Goal: Task Accomplishment & Management: Manage account settings

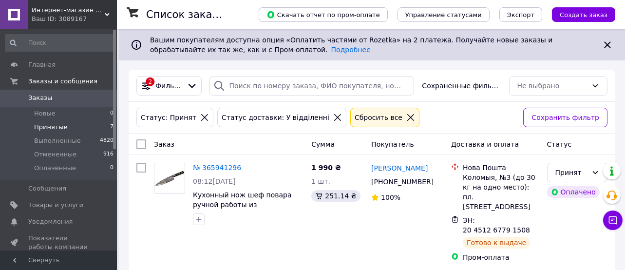
click at [85, 129] on li "Принятые 7" at bounding box center [59, 127] width 119 height 14
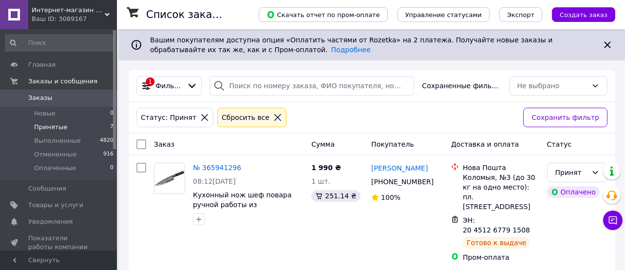
click at [49, 96] on span "Заказы" at bounding box center [59, 98] width 62 height 9
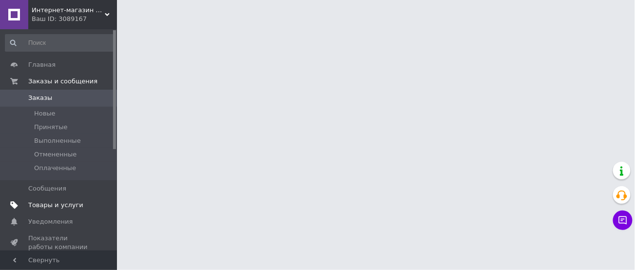
click at [58, 204] on span "Товары и услуги" at bounding box center [55, 205] width 55 height 9
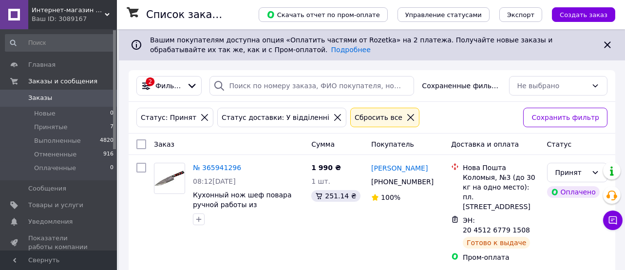
click at [83, 98] on span "Заказы" at bounding box center [59, 98] width 62 height 9
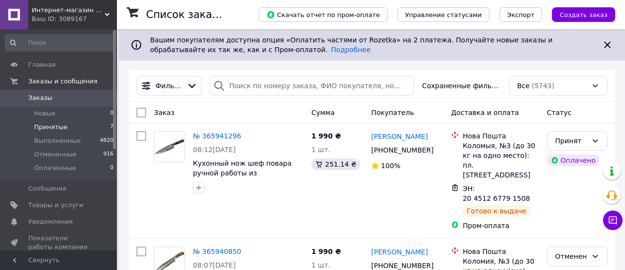
click at [87, 130] on li "Принятые 7" at bounding box center [59, 127] width 119 height 14
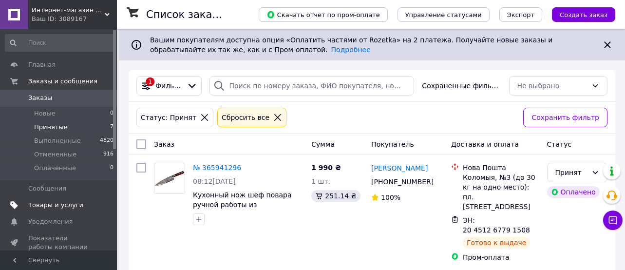
click at [72, 207] on span "Товары и услуги" at bounding box center [55, 205] width 55 height 9
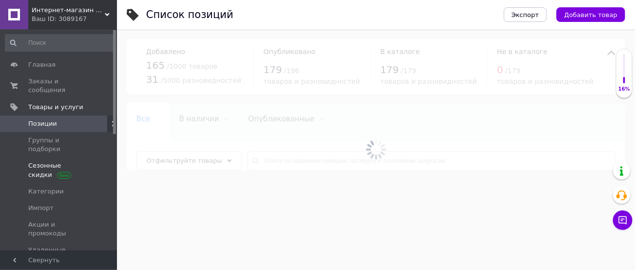
click at [43, 161] on span "Сезонные скидки" at bounding box center [59, 170] width 62 height 18
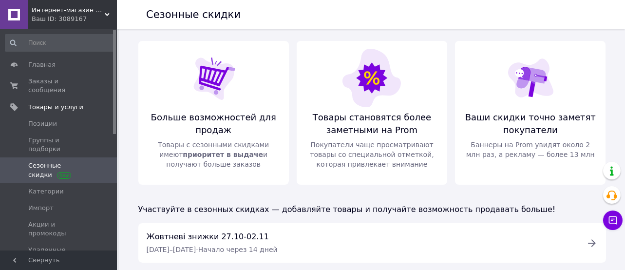
scroll to position [122, 0]
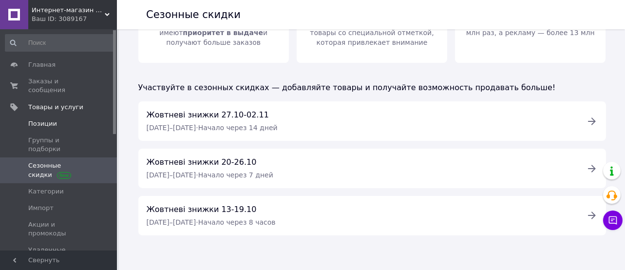
click at [62, 119] on span "Позиции" at bounding box center [59, 123] width 62 height 9
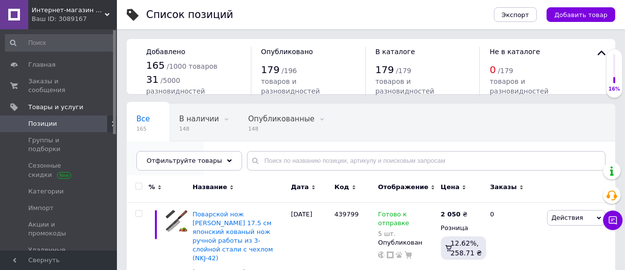
click at [184, 152] on span "распродажа" at bounding box center [160, 156] width 48 height 9
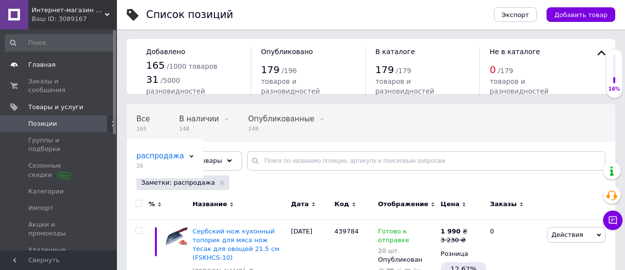
click at [51, 62] on span "Главная" at bounding box center [41, 64] width 27 height 9
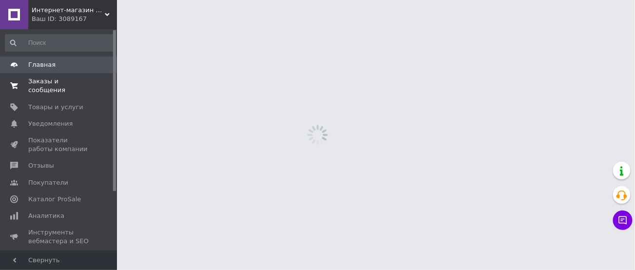
click at [61, 79] on span "Заказы и сообщения" at bounding box center [59, 86] width 62 height 18
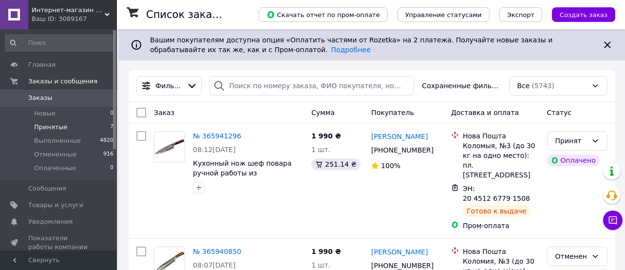
click at [71, 126] on li "Принятые 7" at bounding box center [59, 127] width 119 height 14
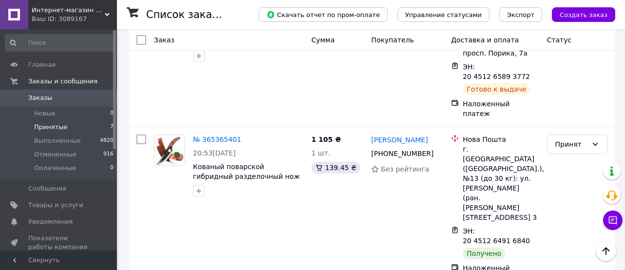
scroll to position [644, 0]
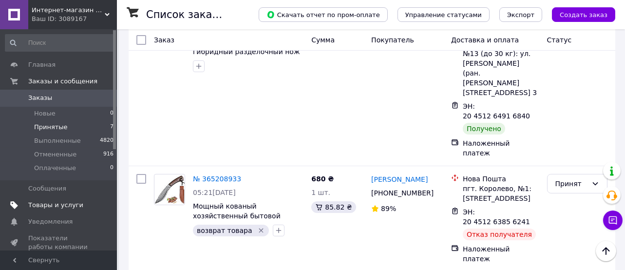
click at [73, 207] on span "Товары и услуги" at bounding box center [55, 205] width 55 height 9
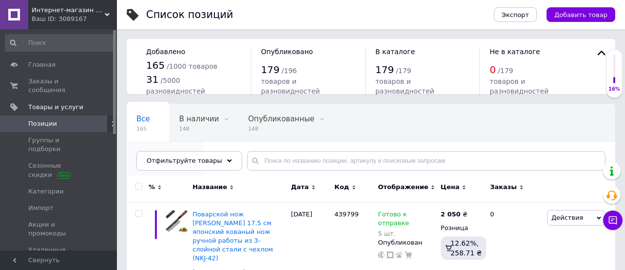
click at [204, 141] on div "распродажа 26" at bounding box center [165, 159] width 77 height 37
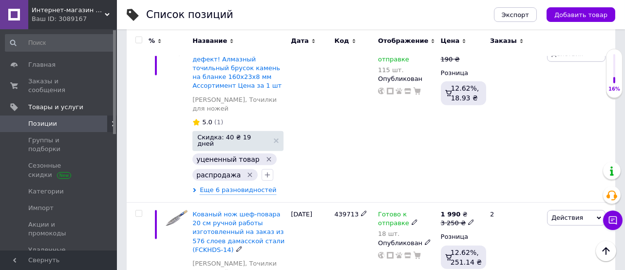
scroll to position [1884, 0]
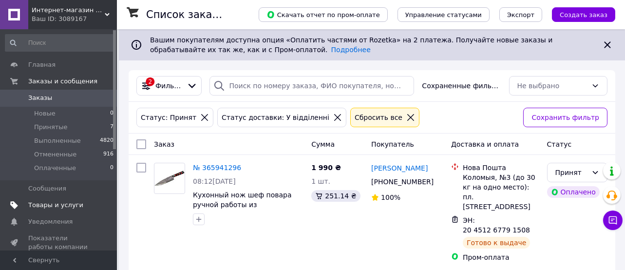
click at [65, 205] on span "Товары и услуги" at bounding box center [55, 205] width 55 height 9
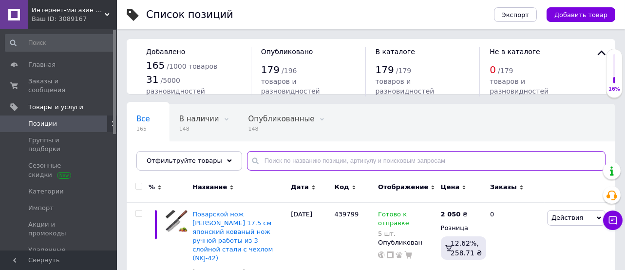
click at [285, 166] on input "text" at bounding box center [426, 160] width 359 height 19
paste input "MDOWCS-01"
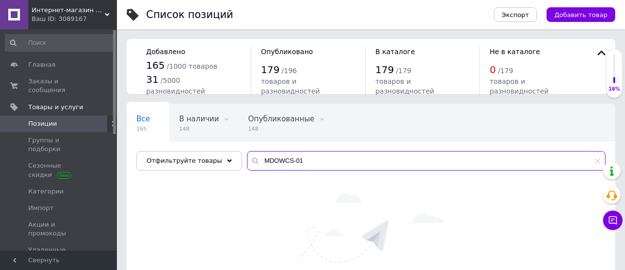
click at [302, 161] on input "MDOWCS-01" at bounding box center [426, 160] width 359 height 19
type input "MDOWCS-01"
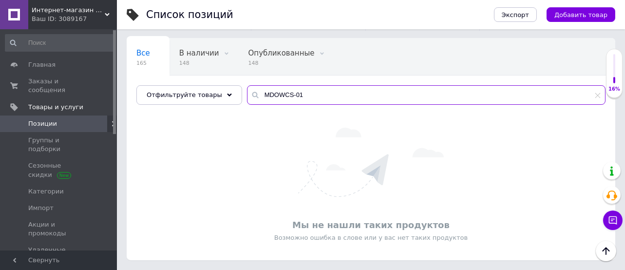
click at [297, 96] on input "MDOWCS-01" at bounding box center [426, 94] width 359 height 19
click at [48, 246] on span "Удаленные позиции" at bounding box center [59, 255] width 62 height 18
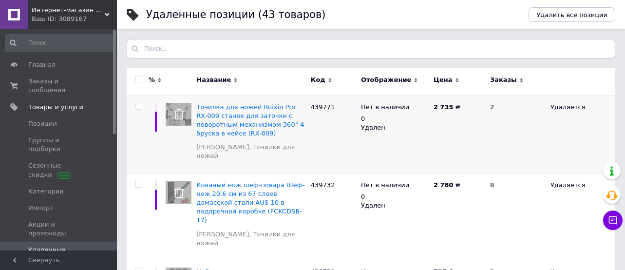
scroll to position [835, 0]
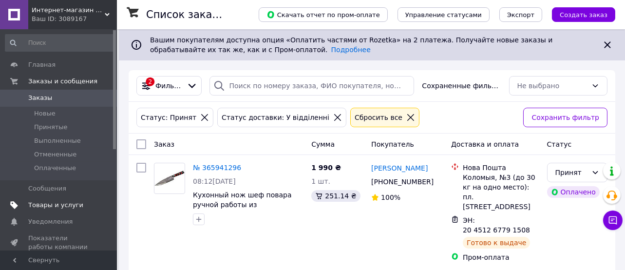
click at [53, 202] on span "Товары и услуги" at bounding box center [55, 205] width 55 height 9
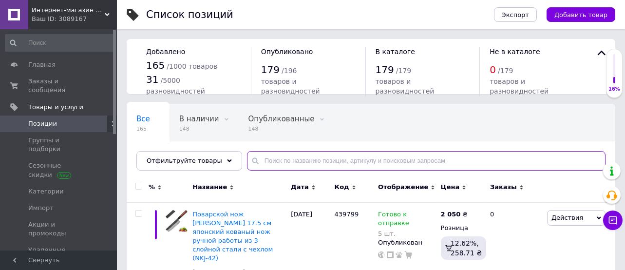
click at [310, 159] on input "text" at bounding box center [426, 160] width 359 height 19
paste input "DWSOAB-10-150)"
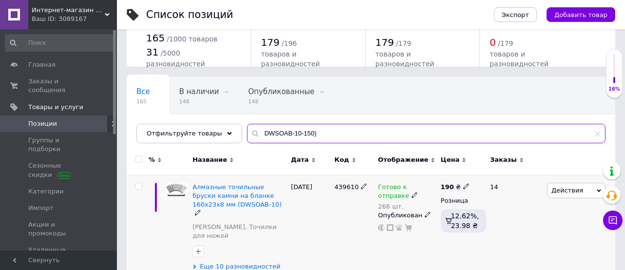
scroll to position [27, 0]
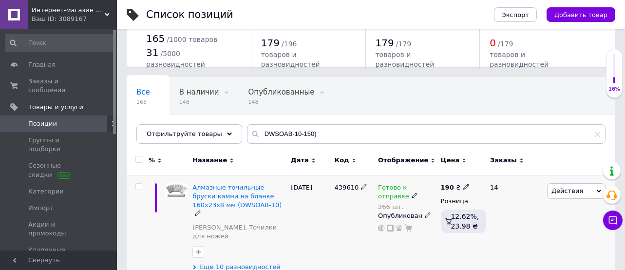
click at [215, 202] on span "Еще 10 разновидностей" at bounding box center [240, 267] width 81 height 9
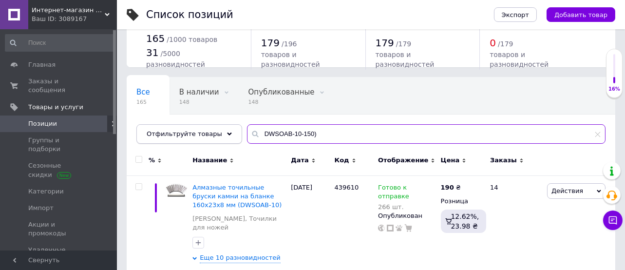
drag, startPoint x: 326, startPoint y: 132, endPoint x: 208, endPoint y: 132, distance: 117.4
click at [208, 132] on div "Отфильтруйте товары DWSOAB-10-150)" at bounding box center [370, 133] width 469 height 19
paste input "SFCAWAC-03"
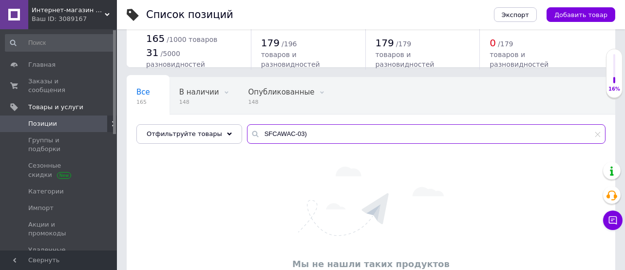
click at [304, 134] on input "SFCAWAC-03)" at bounding box center [426, 133] width 359 height 19
click at [289, 141] on input "SFCAWAC-03)" at bounding box center [426, 133] width 359 height 19
paste input "FSSCKWS-06"
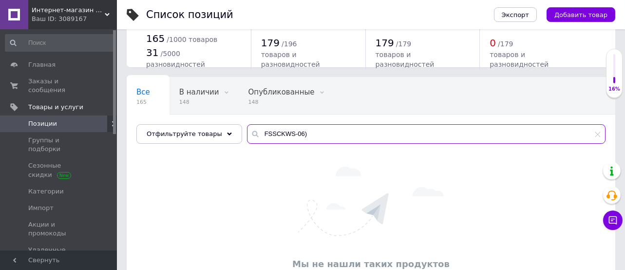
type input "FSSCKWS-06)"
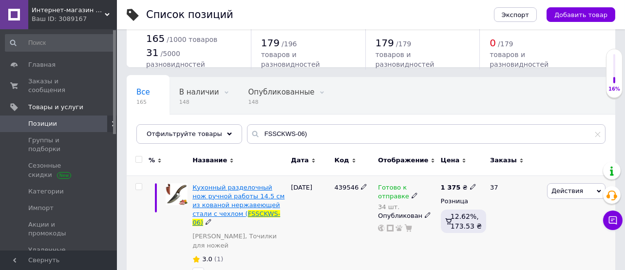
click at [230, 202] on span "Кухонный разделочный нож ручной работы 14.5 см из кованой нержавеющей стали с ч…" at bounding box center [238, 201] width 92 height 34
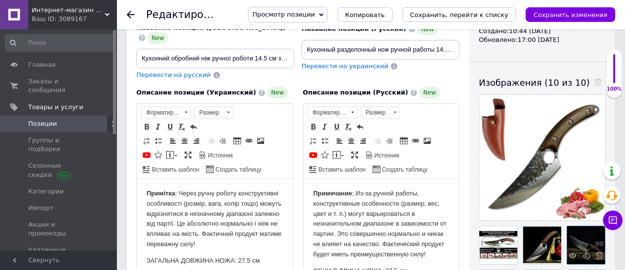
scroll to position [195, 0]
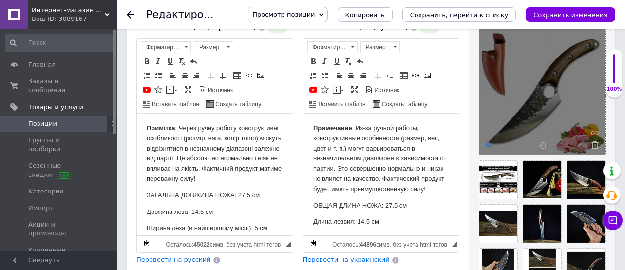
click at [476, 146] on icon at bounding box center [489, 144] width 7 height 7
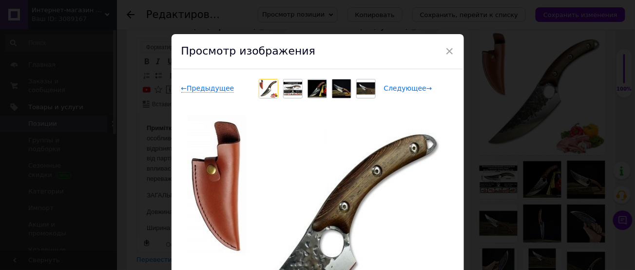
click at [413, 86] on span "Следующее →" at bounding box center [408, 88] width 48 height 8
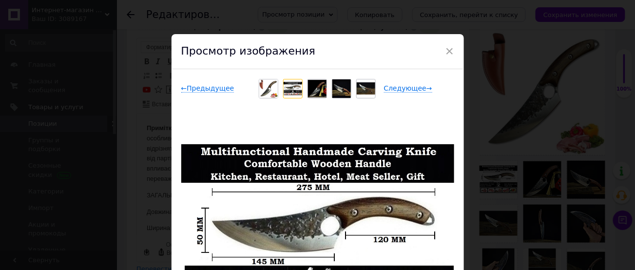
click at [476, 58] on div "× Просмотр изображения ← Предыдущее Следующее → Удалить изображение Удалить все…" at bounding box center [317, 135] width 635 height 270
checkbox input "true"
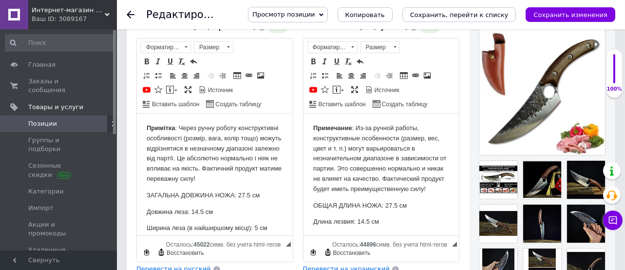
scroll to position [0, 0]
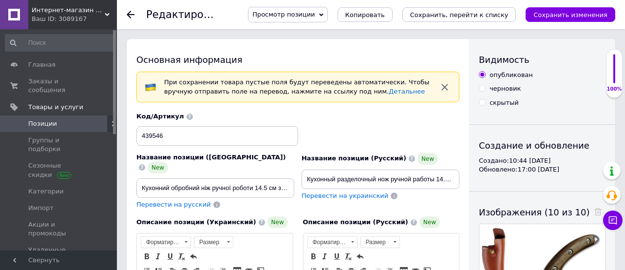
click at [69, 119] on span "Позиции" at bounding box center [59, 123] width 62 height 9
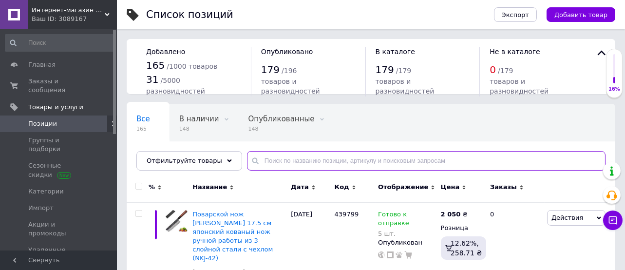
click at [320, 156] on input "text" at bounding box center [426, 160] width 359 height 19
paste input "KHSBKR-11)"
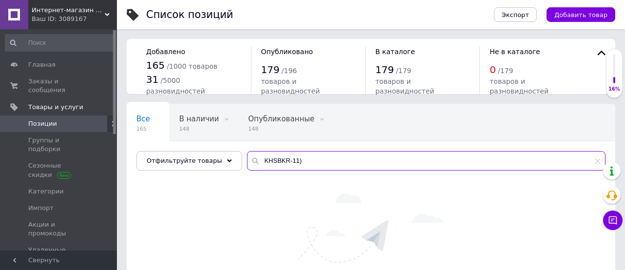
scroll to position [66, 0]
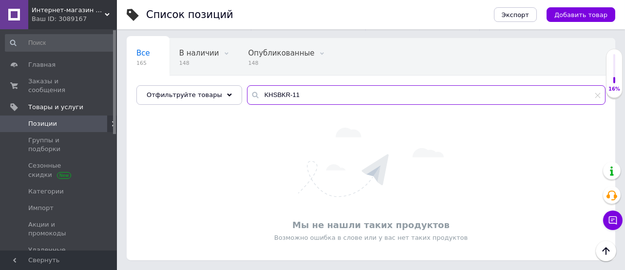
click at [290, 99] on input "KHSBKR-11" at bounding box center [426, 94] width 359 height 19
paste input "DWSOAB-10-80"
type input "DWSOAB-10-80"
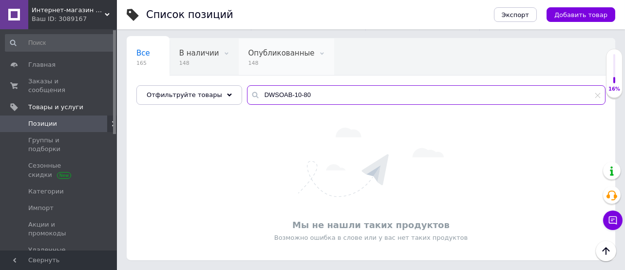
scroll to position [27, 0]
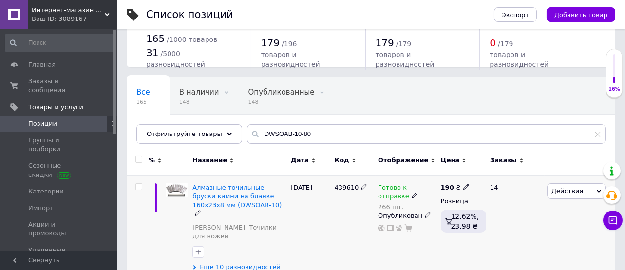
click at [244, 202] on span "Еще 10 разновидностей" at bounding box center [240, 267] width 81 height 9
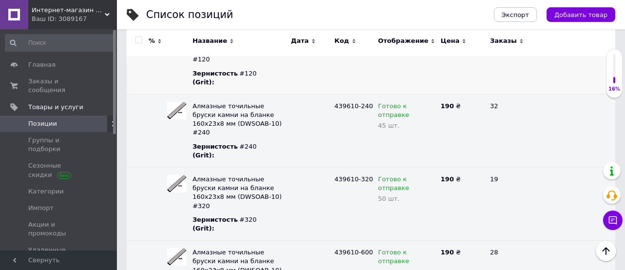
scroll to position [220, 0]
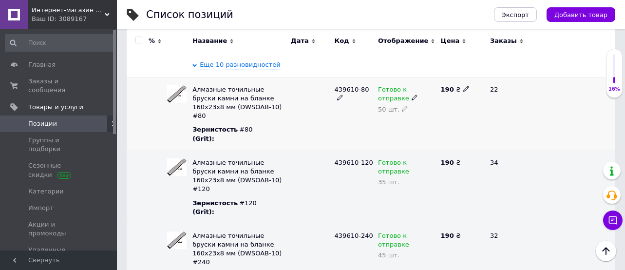
drag, startPoint x: 247, startPoint y: 85, endPoint x: 251, endPoint y: 91, distance: 7.3
click at [247, 86] on span "Алмазные точильные бруски камни на бланке 160х23х8 мм (DWSOAB-10) #80" at bounding box center [236, 103] width 89 height 34
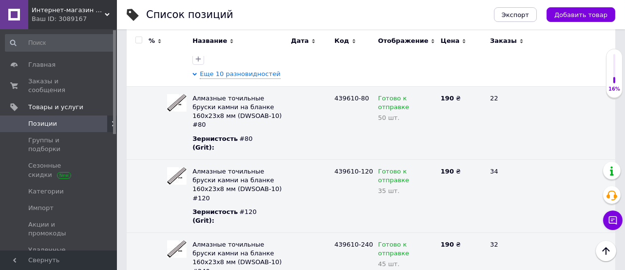
scroll to position [90, 0]
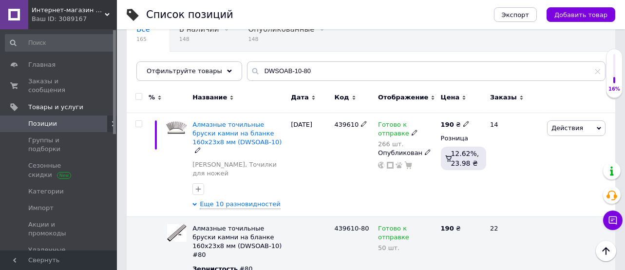
click at [226, 126] on span "Алмазные точильные бруски камни на бланке 160х23х8 мм (DWSOAB-10)" at bounding box center [236, 133] width 89 height 25
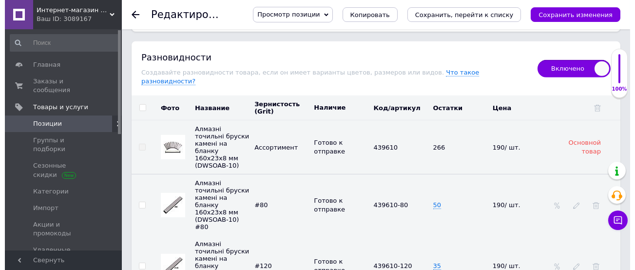
scroll to position [1624, 0]
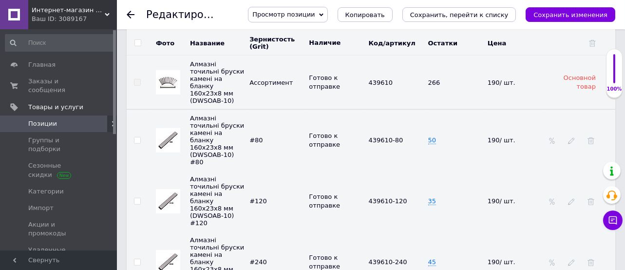
click at [167, 132] on img at bounding box center [167, 141] width 19 height 18
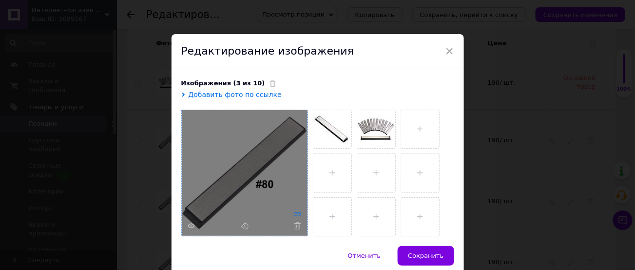
click at [295, 202] on icon at bounding box center [297, 213] width 7 height 7
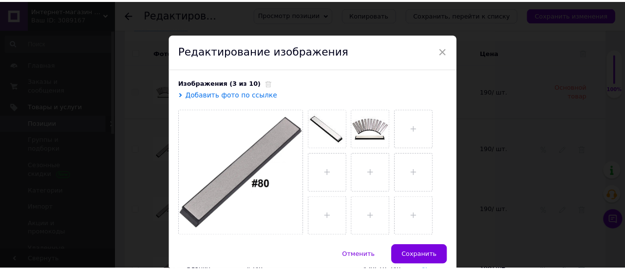
scroll to position [1633, 0]
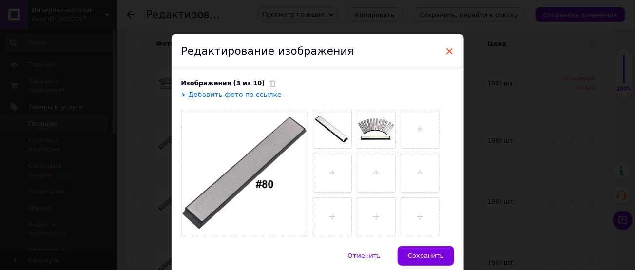
click at [448, 49] on span "×" at bounding box center [449, 51] width 9 height 17
checkbox input "true"
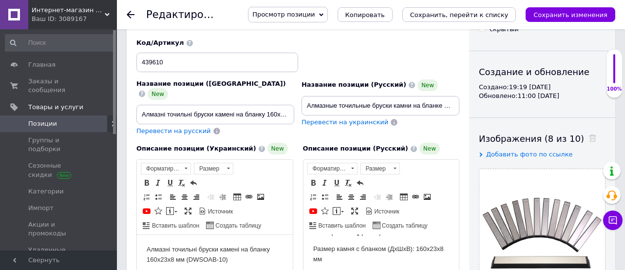
scroll to position [0, 0]
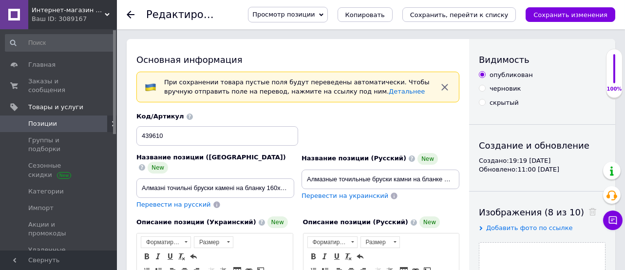
click at [64, 119] on span "Позиции" at bounding box center [59, 123] width 62 height 9
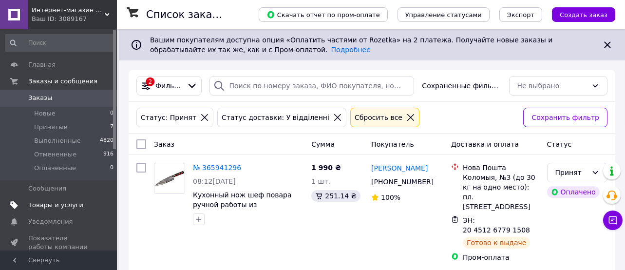
click at [44, 208] on span "Товары и услуги" at bounding box center [55, 205] width 55 height 9
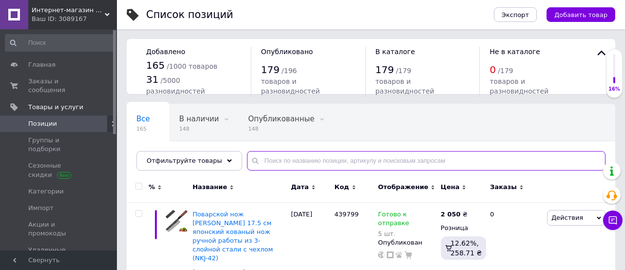
click at [292, 168] on input "text" at bounding box center [426, 160] width 359 height 19
paste input "SPHFKD-2801"
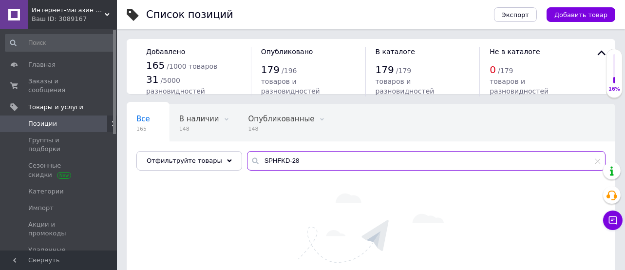
type input "SPHFKD-28"
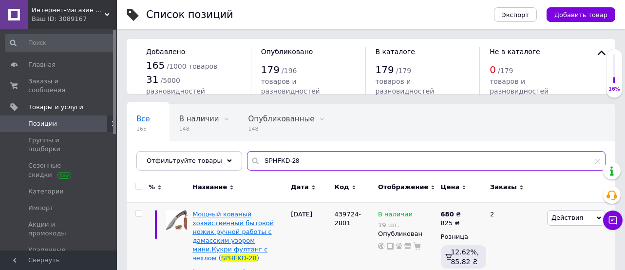
scroll to position [53, 0]
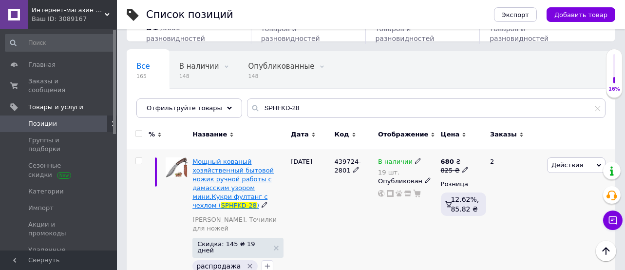
click at [229, 181] on span "Мощный кованый хозяйственный бытовой ножик ручной работы с дамасским узором мин…" at bounding box center [232, 184] width 81 height 52
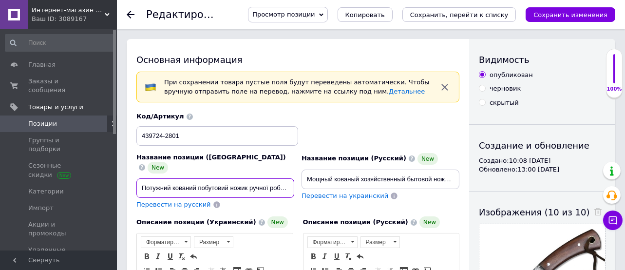
click at [248, 178] on input "Потужний кований побутовий ножик ручної роботи з дамаським візерунком міні.Кукр…" at bounding box center [215, 187] width 158 height 19
click at [336, 186] on input "Мощный кованый хозяйственный бытовой ножик ручной работы с дамасским узором мин…" at bounding box center [381, 179] width 158 height 19
click at [335, 186] on input "Мощный кованый хозяйственный бытовой ножик ручной работы с дамасским узором мин…" at bounding box center [381, 179] width 158 height 19
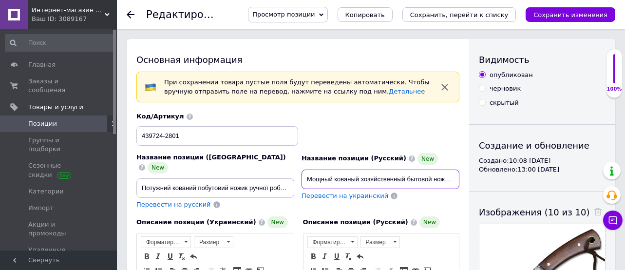
click at [335, 186] on input "Мощный кованый хозяйственный бытовой ножик ручной работы с дамасским узором мин…" at bounding box center [381, 179] width 158 height 19
click at [152, 181] on input "Потужний кований побутовий ножик ручної роботи з дамаським візерунком міні.Кукр…" at bounding box center [215, 187] width 158 height 19
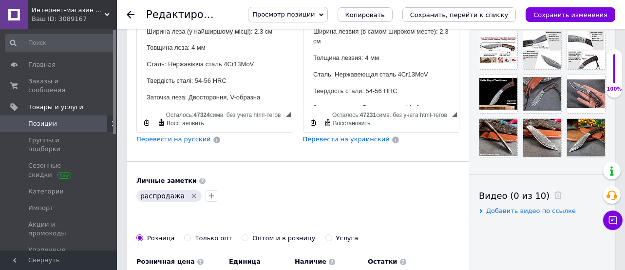
scroll to position [260, 0]
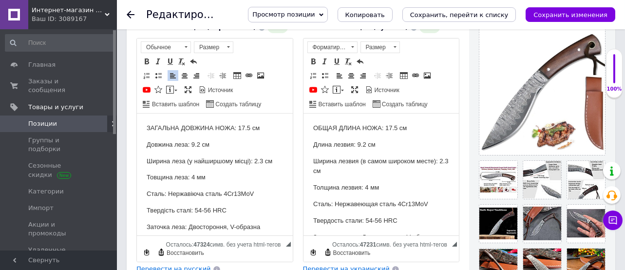
scroll to position [130, 0]
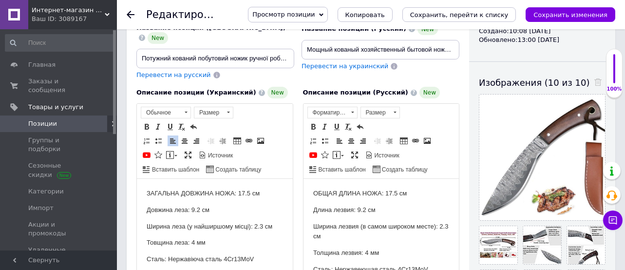
copy body "ОБЩАЯ ДЛИНА НОЖА: 17.5 см Длина лезвия: 9.2 см Ширина лезвия (в самом широком м…"
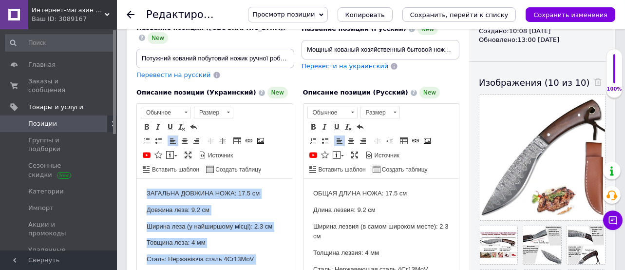
copy body "ЗАГАЛЬНА ДОВЖИНА НОЖА: 17.5 см Довжина леза: 9.2 см Ширина леза (у найширшому м…"
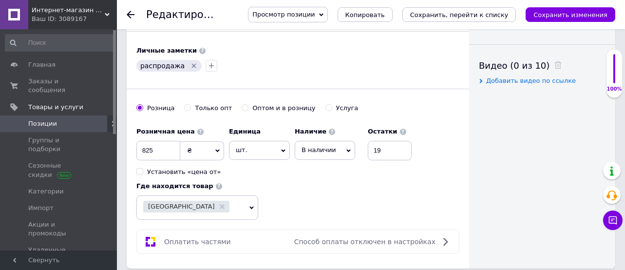
scroll to position [260, 0]
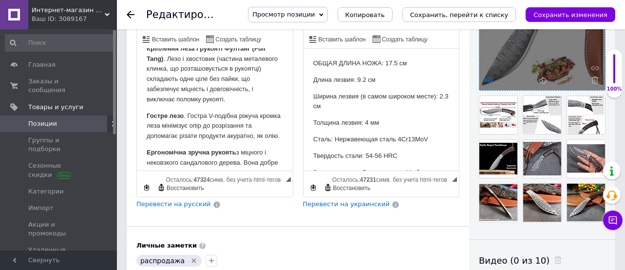
click at [489, 78] on icon at bounding box center [489, 80] width 7 height 7
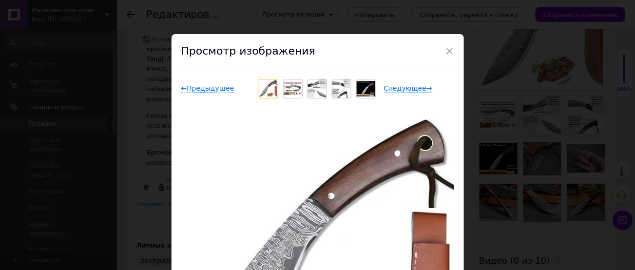
click at [288, 82] on img at bounding box center [293, 88] width 19 height 13
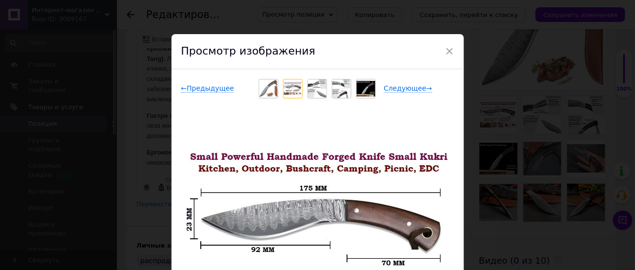
click at [519, 80] on div "× Просмотр изображения ← Предыдущее Следующее → Удалить изображение Удалить все…" at bounding box center [317, 135] width 635 height 270
checkbox input "true"
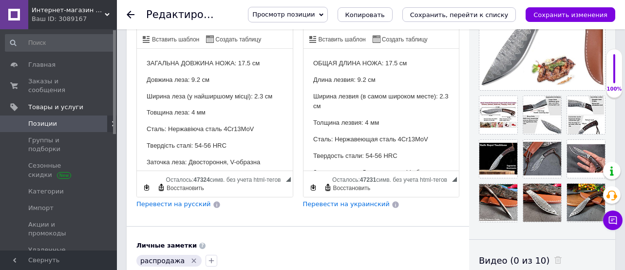
scroll to position [0, 0]
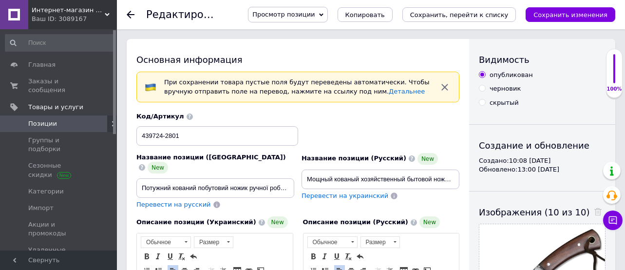
click at [60, 119] on span "Позиции" at bounding box center [59, 123] width 62 height 9
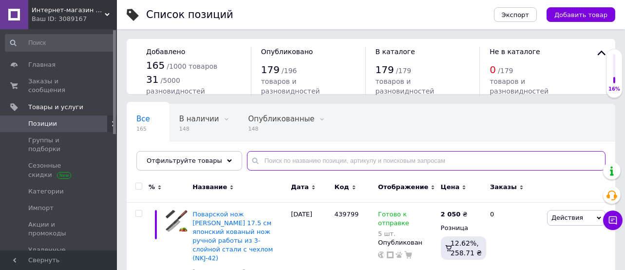
click at [289, 161] on input "text" at bounding box center [426, 160] width 359 height 19
paste input "TFCHKF-23"
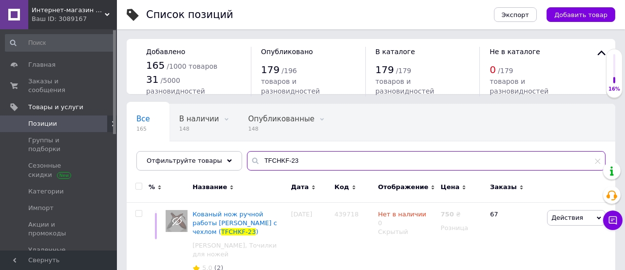
scroll to position [31, 0]
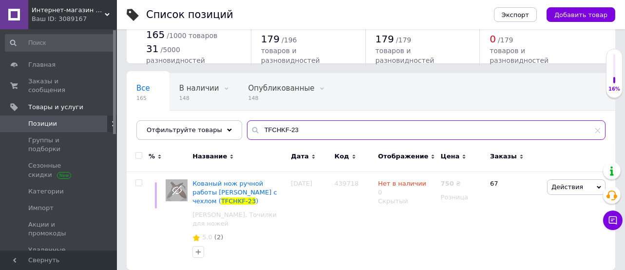
type input "TFCHKF-23"
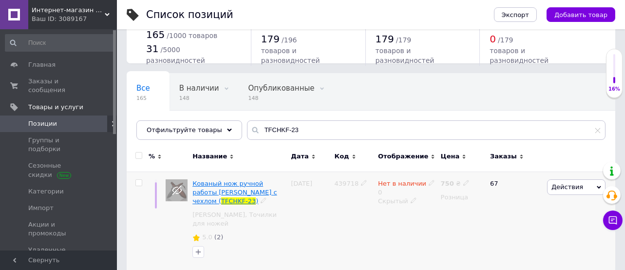
click at [202, 186] on span "Кованый нож ручной работы Перо фултанг с чехлом (" at bounding box center [234, 192] width 84 height 25
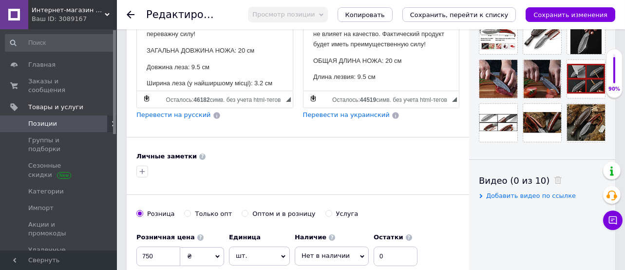
scroll to position [145, 0]
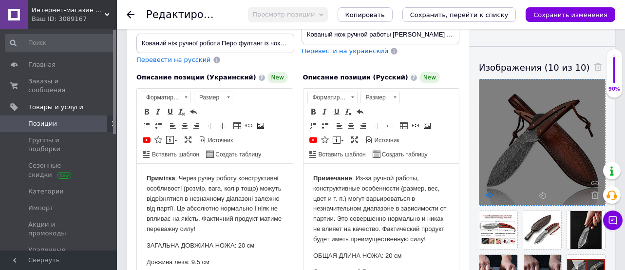
click at [490, 193] on icon at bounding box center [489, 195] width 7 height 7
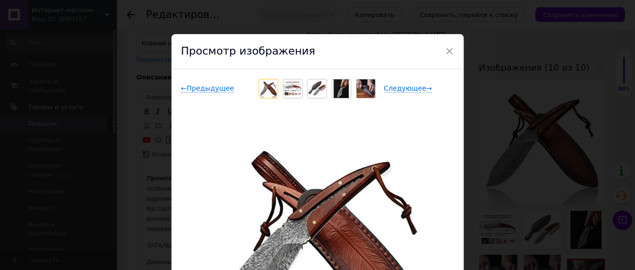
drag, startPoint x: 288, startPoint y: 177, endPoint x: 277, endPoint y: 214, distance: 38.6
click at [448, 50] on span "×" at bounding box center [449, 51] width 9 height 17
checkbox input "true"
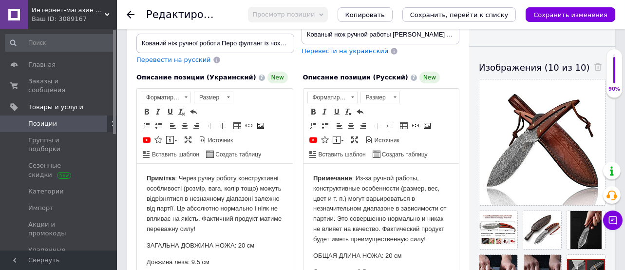
click at [59, 119] on span "Позиции" at bounding box center [59, 123] width 62 height 9
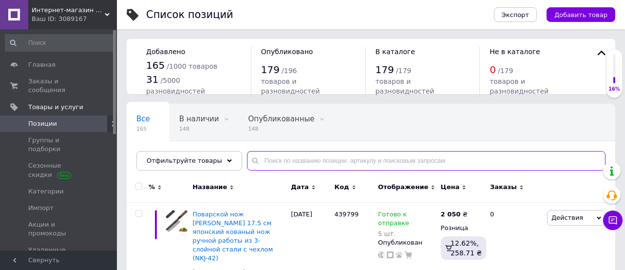
click at [304, 155] on input "text" at bounding box center [426, 160] width 359 height 19
paste input "RBWFTCB-15"
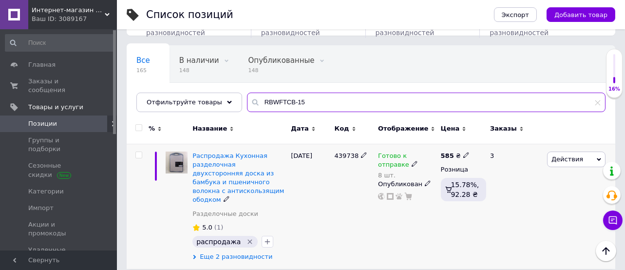
scroll to position [58, 0]
type input "RBWFTCB-15"
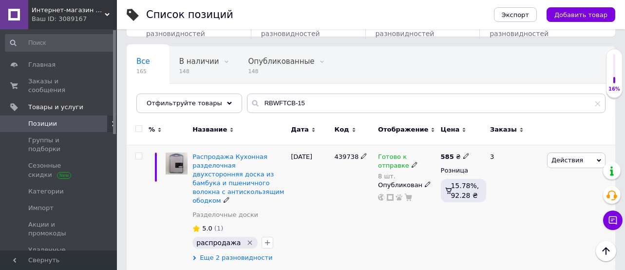
drag, startPoint x: 234, startPoint y: 250, endPoint x: 255, endPoint y: 252, distance: 21.1
click at [235, 253] on span "Еще 2 разновидности" at bounding box center [236, 257] width 73 height 9
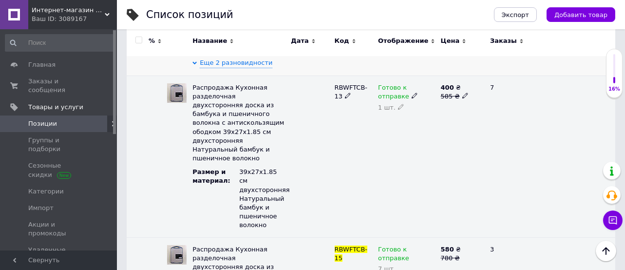
scroll to position [318, 0]
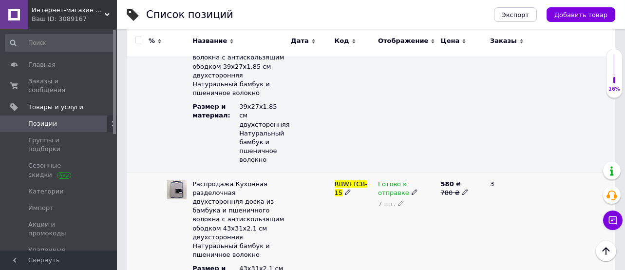
click at [213, 192] on span "Распродажа Кухонная разделочная двухсторонняя доска из бамбука и пшеничного вол…" at bounding box center [238, 219] width 92 height 78
click at [176, 180] on img at bounding box center [176, 189] width 19 height 19
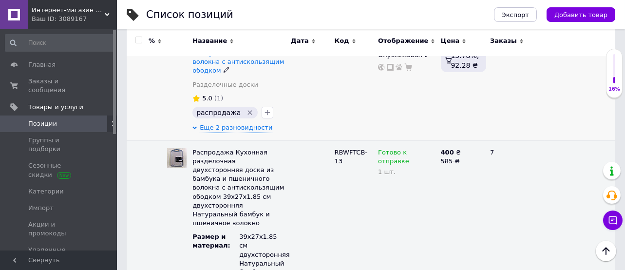
scroll to position [58, 0]
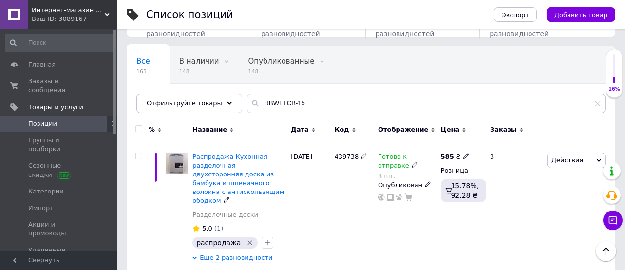
click at [214, 166] on span "Распродажа Кухонная разделочная двухсторонняя доска из бамбука и пшеничного вол…" at bounding box center [238, 179] width 92 height 52
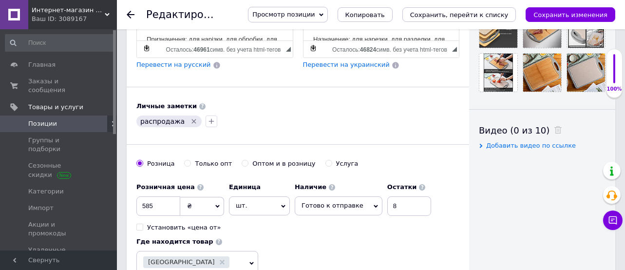
scroll to position [455, 0]
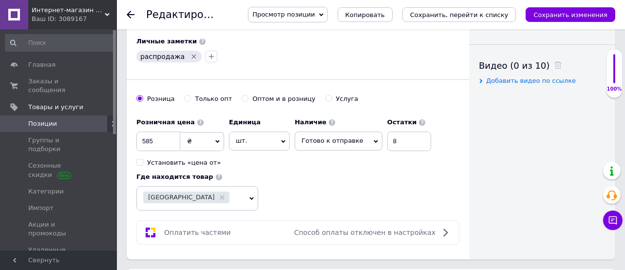
click at [569, 22] on icon at bounding box center [572, 18] width 7 height 7
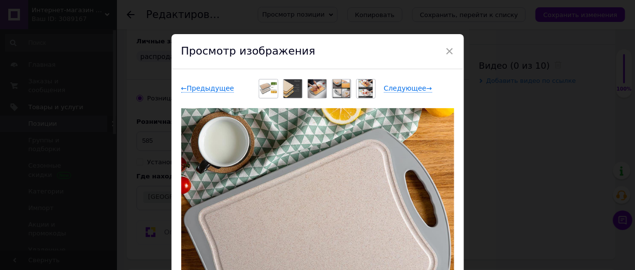
click at [516, 136] on div "× Просмотр изображения ← Предыдущее Следующее → Удалить изображение Удалить все…" at bounding box center [317, 135] width 635 height 270
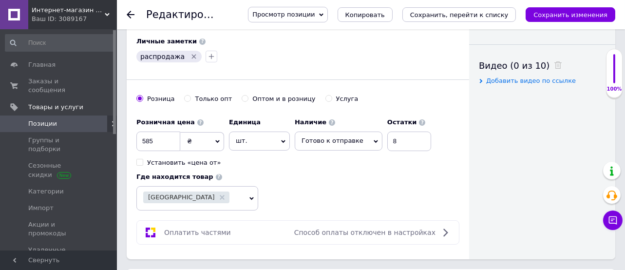
scroll to position [260, 0]
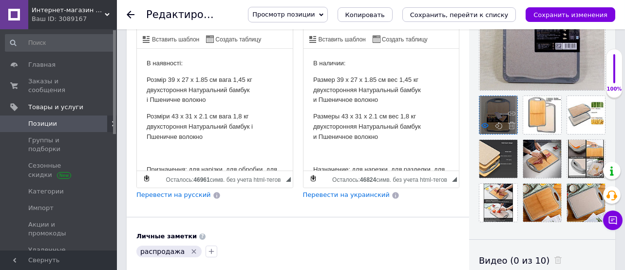
click at [484, 126] on icon at bounding box center [484, 125] width 7 height 7
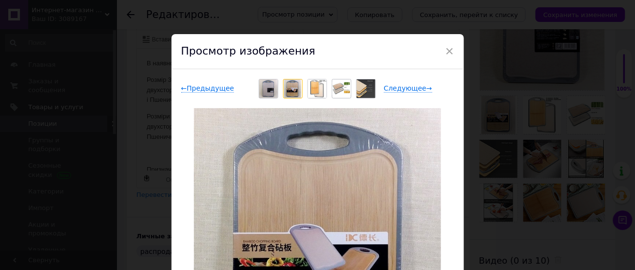
click at [260, 89] on img at bounding box center [268, 88] width 19 height 19
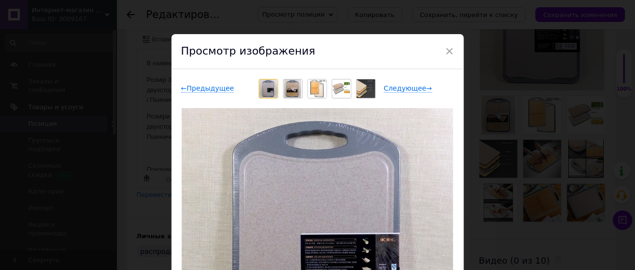
drag, startPoint x: 289, startPoint y: 142, endPoint x: 415, endPoint y: 151, distance: 126.0
click at [440, 146] on img at bounding box center [317, 244] width 271 height 273
click at [501, 177] on div "× Просмотр изображения ← Предыдущее Следующее → Удалить изображение Удалить все…" at bounding box center [317, 135] width 635 height 270
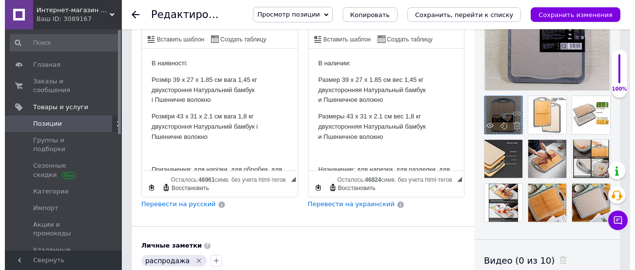
scroll to position [195, 0]
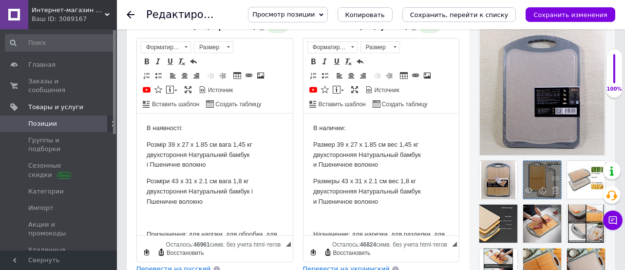
click at [524, 192] on div at bounding box center [542, 180] width 38 height 38
click at [528, 190] on icon at bounding box center [528, 190] width 7 height 7
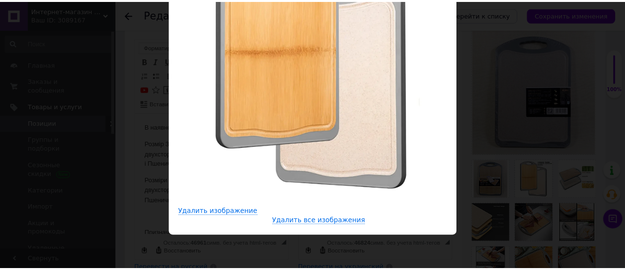
scroll to position [53, 0]
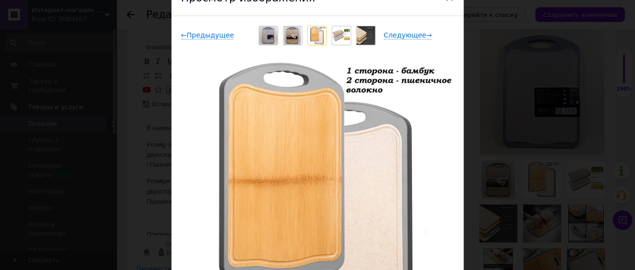
click at [496, 113] on div "× Просмотр изображения ← Предыдущее Следующее → Удалить изображение Удалить все…" at bounding box center [317, 135] width 635 height 270
checkbox input "true"
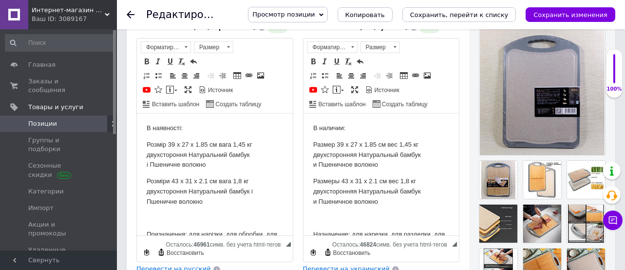
scroll to position [0, 0]
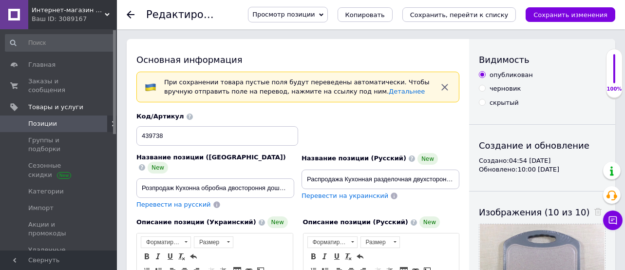
click at [72, 119] on span "Позиции" at bounding box center [59, 123] width 62 height 9
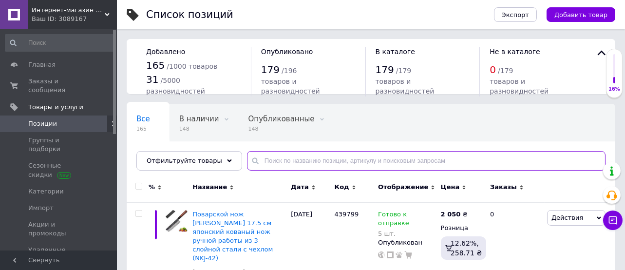
click at [262, 165] on input "text" at bounding box center [426, 160] width 359 height 19
paste input "KRBTCB-12"
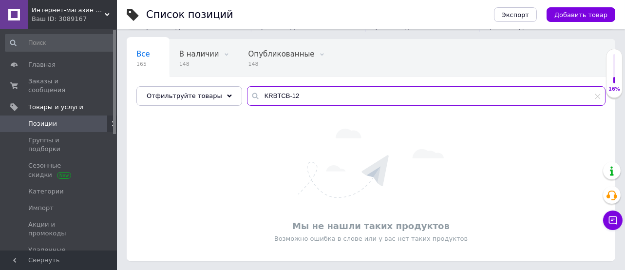
scroll to position [66, 0]
click at [332, 95] on input "KRBTCB-12" at bounding box center [426, 94] width 359 height 19
type input "доска"
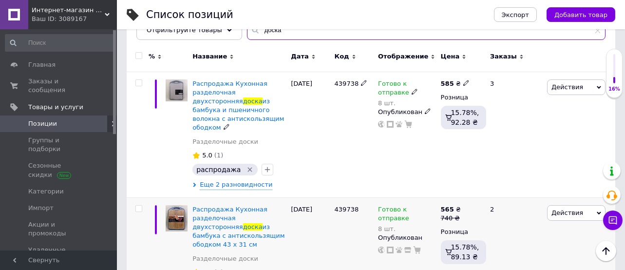
scroll to position [196, 0]
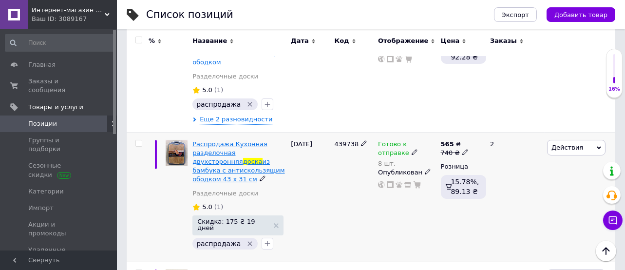
click at [235, 161] on span "из бамбука с антискользящим ободком 43 х 31 см" at bounding box center [238, 170] width 92 height 25
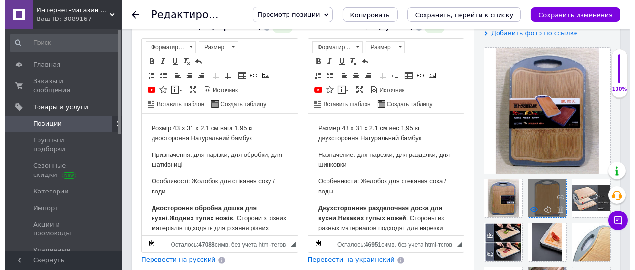
scroll to position [260, 0]
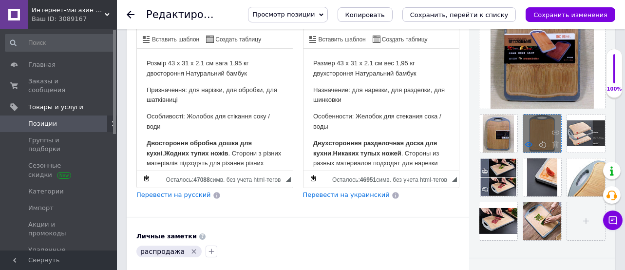
click at [526, 147] on icon at bounding box center [528, 144] width 7 height 7
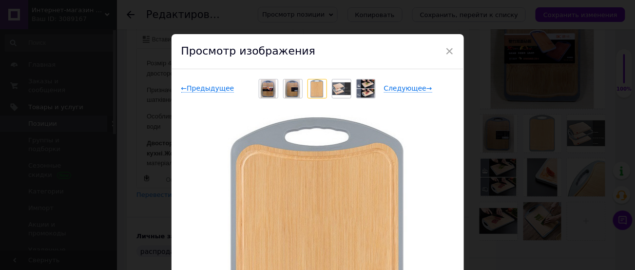
click at [573, 90] on div "× Просмотр изображения ← Предыдущее Следующее → Удалить изображение Удалить все…" at bounding box center [317, 135] width 635 height 270
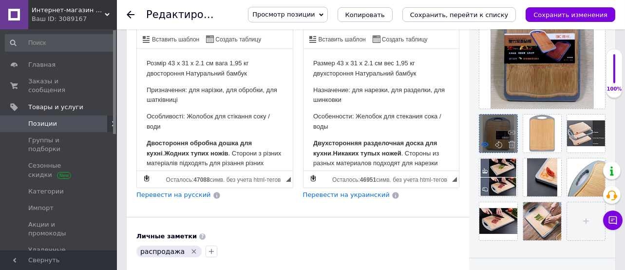
click at [483, 144] on icon at bounding box center [484, 144] width 7 height 7
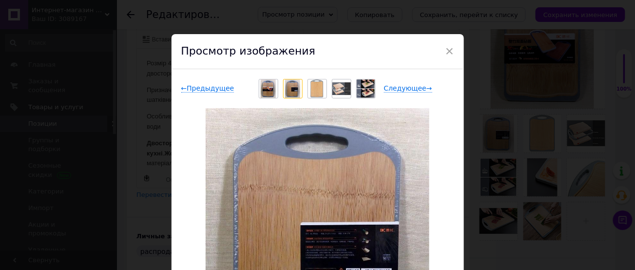
click at [287, 90] on img at bounding box center [292, 88] width 15 height 19
click at [265, 88] on img at bounding box center [268, 88] width 15 height 19
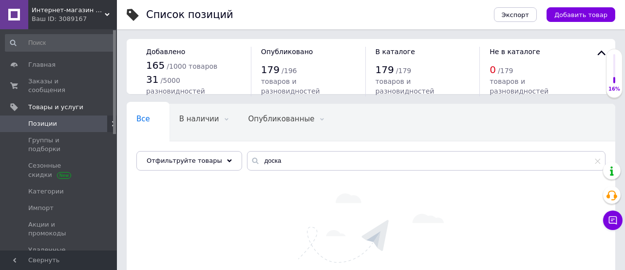
type input "KRBTCB-12"
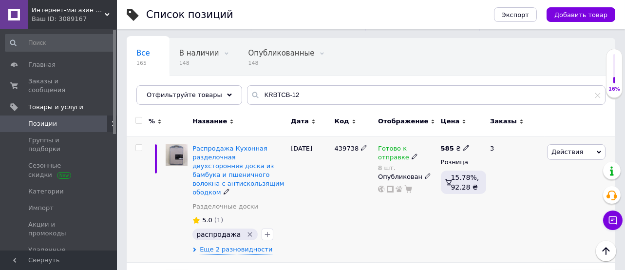
click at [349, 151] on span "439738" at bounding box center [347, 148] width 24 height 7
copy span "439738"
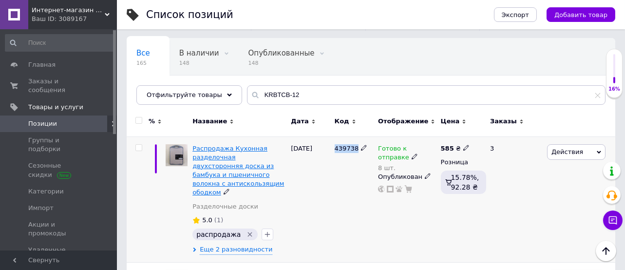
click at [212, 167] on span "Распродажа Кухонная разделочная двухсторонняя доска из бамбука и пшеничного вол…" at bounding box center [238, 171] width 92 height 52
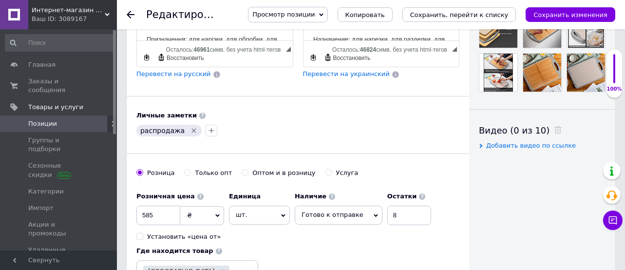
scroll to position [260, 0]
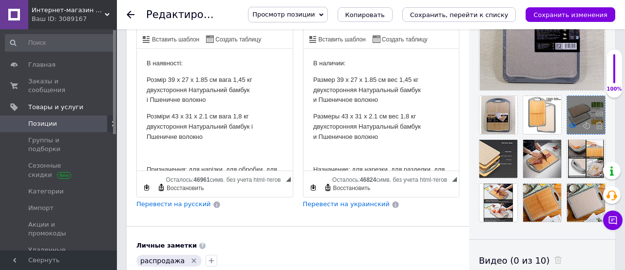
click at [569, 128] on use at bounding box center [572, 125] width 7 height 5
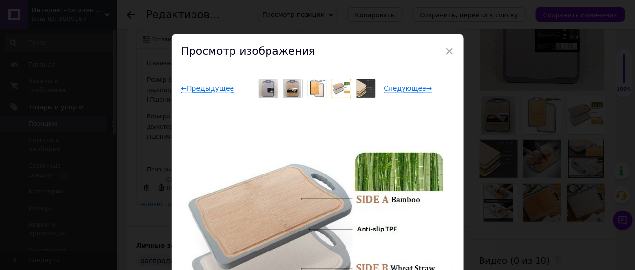
click at [498, 175] on div "× Просмотр изображения ← Предыдущее Следующее → Удалить изображение Удалить все…" at bounding box center [317, 135] width 635 height 270
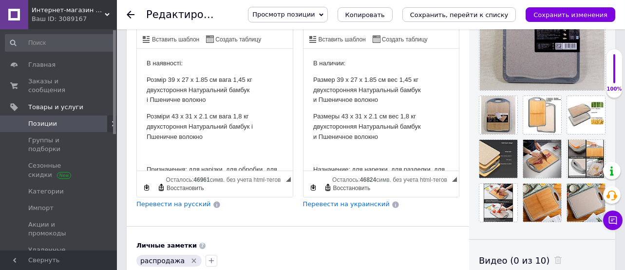
scroll to position [325, 0]
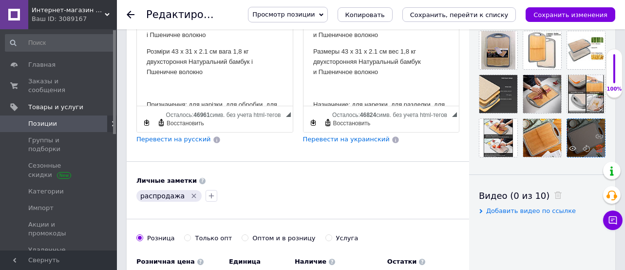
click at [596, 152] on use at bounding box center [599, 148] width 7 height 7
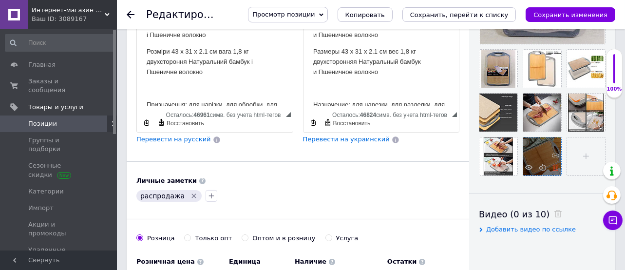
click at [556, 171] on icon at bounding box center [555, 167] width 7 height 7
click at [540, 175] on input "file" at bounding box center [542, 156] width 38 height 38
checkbox input "true"
type input "C:\fakepath\439738.jpg"
checkbox input "true"
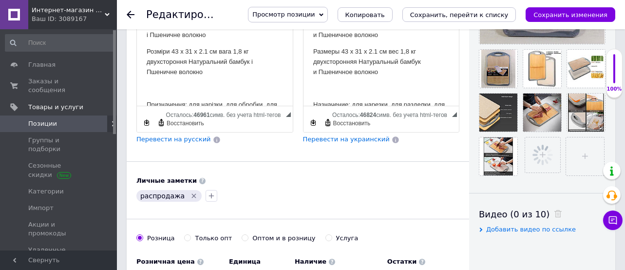
scroll to position [260, 0]
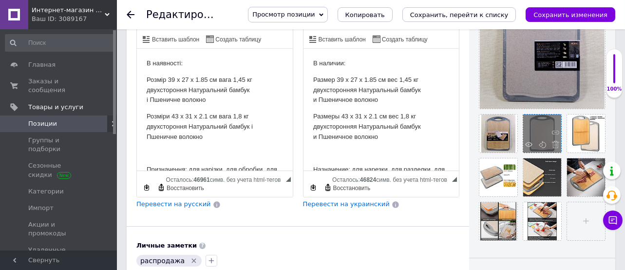
drag, startPoint x: 555, startPoint y: 132, endPoint x: 550, endPoint y: 132, distance: 5.4
click at [556, 132] on icon at bounding box center [555, 132] width 7 height 7
checkbox input "true"
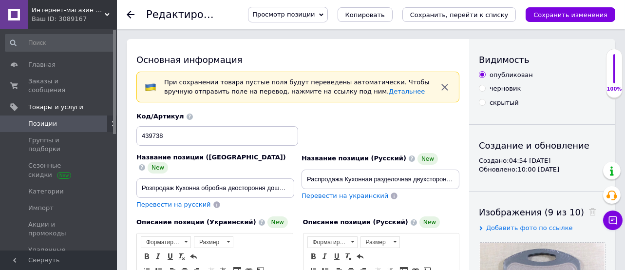
click at [129, 14] on icon at bounding box center [131, 15] width 8 height 8
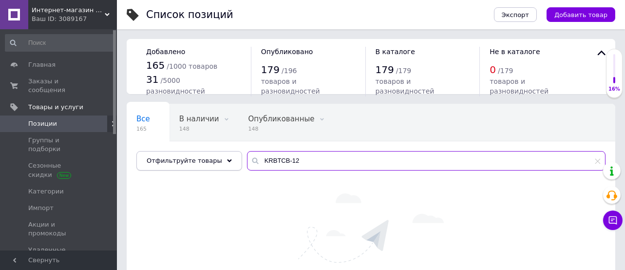
drag, startPoint x: 301, startPoint y: 162, endPoint x: 167, endPoint y: 155, distance: 134.2
click at [169, 155] on div "Отфильтруйте товары KRBTCB-12" at bounding box center [370, 160] width 469 height 19
type input "доска"
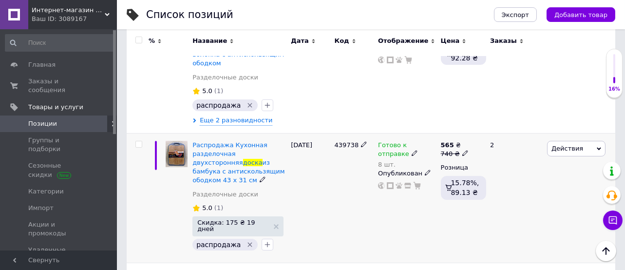
scroll to position [130, 0]
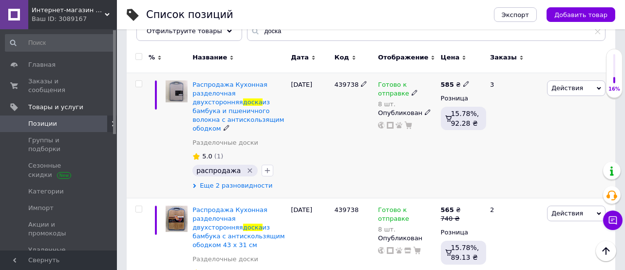
click at [235, 181] on span "Еще 2 разновидности" at bounding box center [236, 185] width 73 height 9
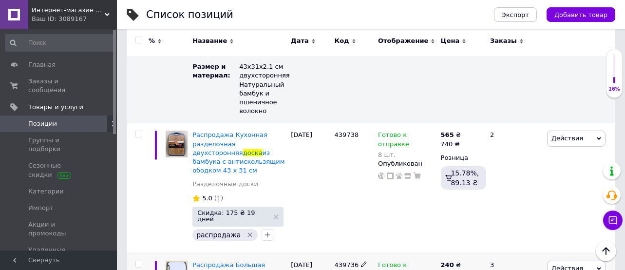
scroll to position [650, 0]
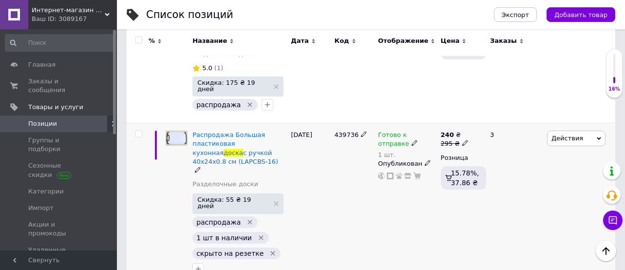
click at [227, 196] on span "Скидка: 55 ₴ 19 дней" at bounding box center [233, 202] width 72 height 13
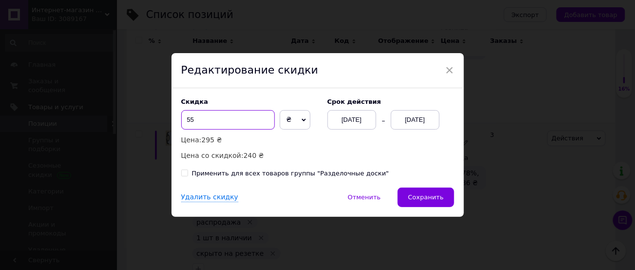
click at [227, 115] on input "55" at bounding box center [228, 119] width 94 height 19
type input "60"
click at [342, 119] on div "[DATE]" at bounding box center [351, 119] width 49 height 19
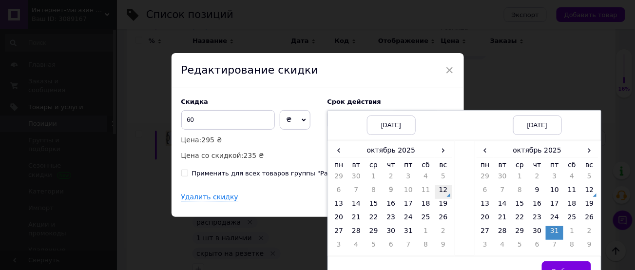
click at [438, 192] on td "12" at bounding box center [444, 192] width 18 height 14
click at [570, 265] on button "Выбрать" at bounding box center [566, 270] width 49 height 19
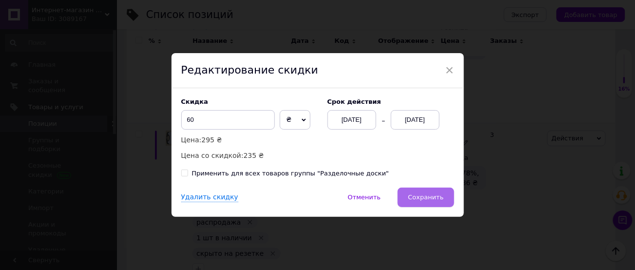
click at [429, 197] on span "Сохранить" at bounding box center [426, 196] width 36 height 7
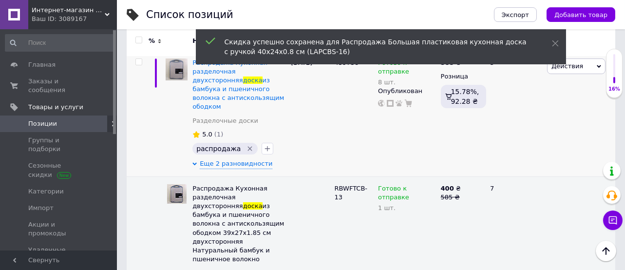
scroll to position [87, 0]
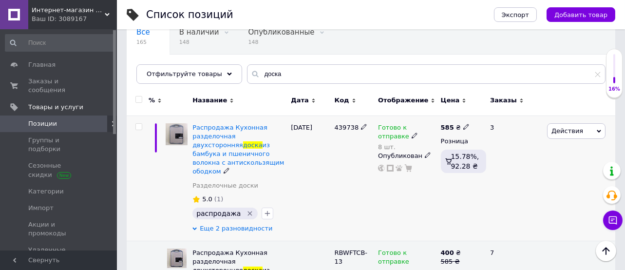
click at [246, 224] on span "Еще 2 разновидности" at bounding box center [236, 228] width 73 height 9
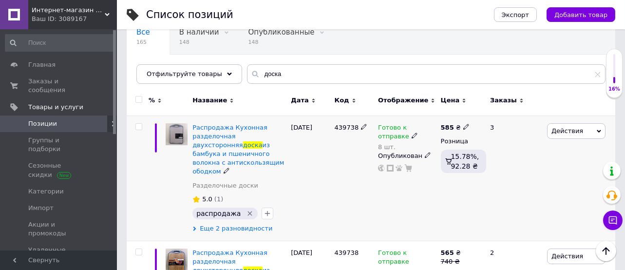
click at [246, 224] on span "Еще 2 разновидности" at bounding box center [236, 228] width 73 height 9
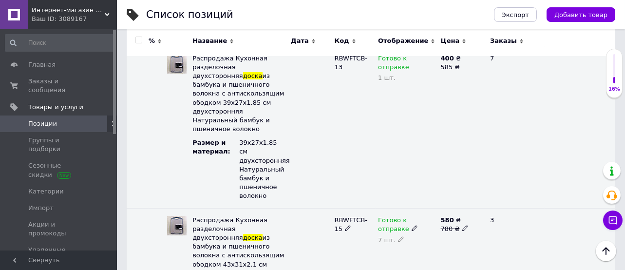
scroll to position [346, 0]
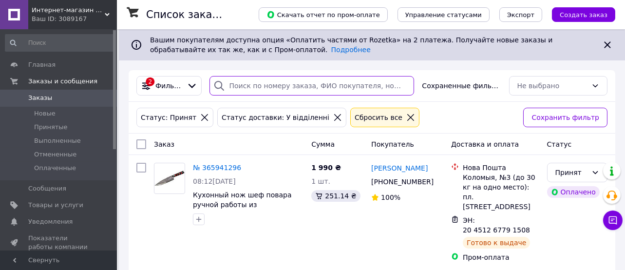
click at [252, 84] on input "search" at bounding box center [312, 85] width 205 height 19
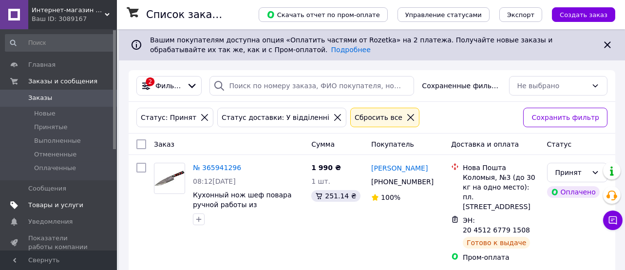
click at [38, 202] on span "Товары и услуги" at bounding box center [55, 205] width 55 height 9
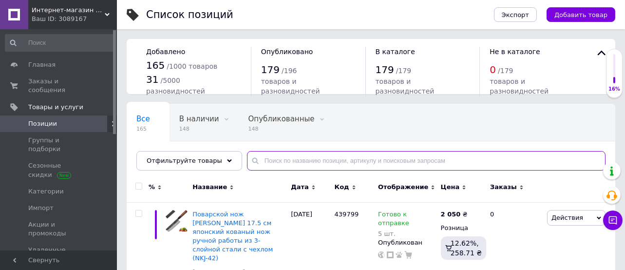
click at [283, 158] on input "text" at bounding box center [426, 160] width 359 height 19
paste input "MDOSK-04"
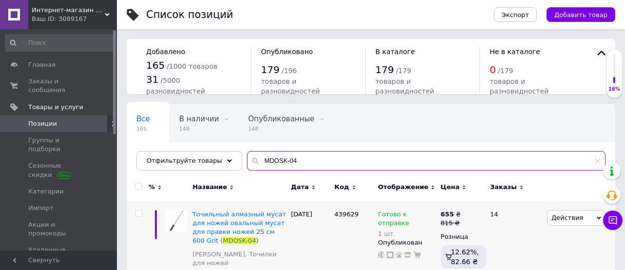
scroll to position [90, 0]
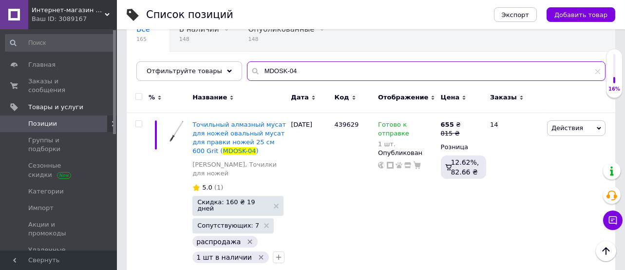
type input "MDOSK-04"
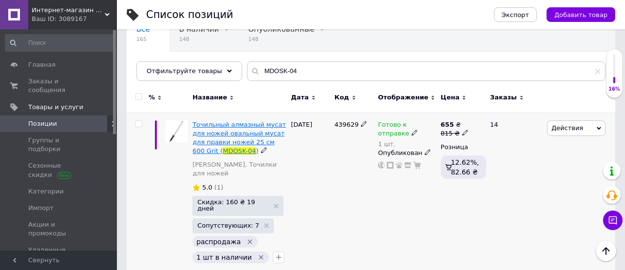
click at [229, 127] on span "Точильный алмазный мусат для ножей овальный мусат для правки ножей 25 см 600 Gr…" at bounding box center [239, 138] width 94 height 34
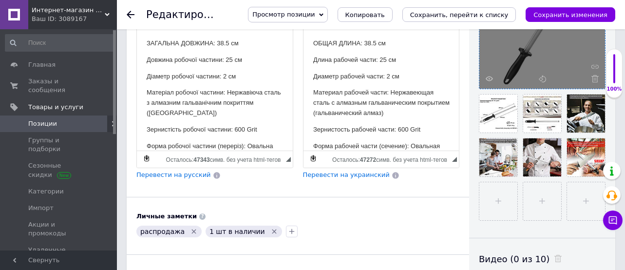
scroll to position [215, 0]
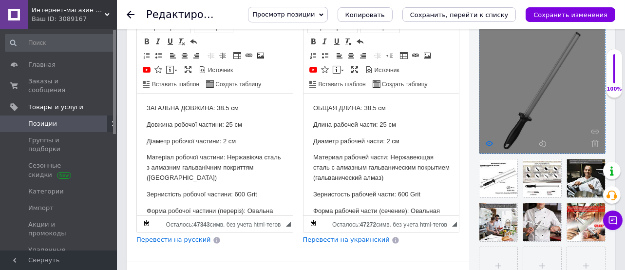
click at [476, 142] on div at bounding box center [543, 91] width 126 height 126
click at [476, 143] on icon at bounding box center [489, 143] width 7 height 7
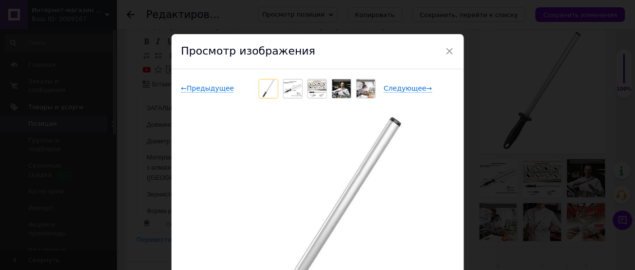
click at [289, 87] on img at bounding box center [293, 89] width 19 height 16
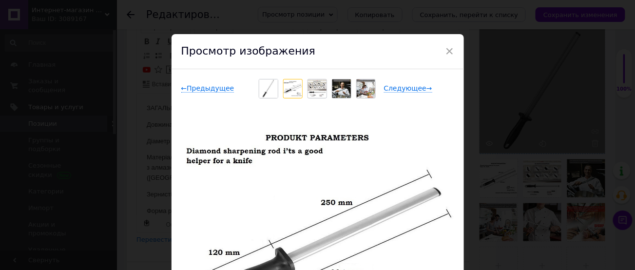
drag, startPoint x: 497, startPoint y: 47, endPoint x: 486, endPoint y: 64, distance: 19.7
click at [476, 47] on div "× Просмотр изображения ← Предыдущее Следующее → Удалить изображение Удалить все…" at bounding box center [317, 135] width 635 height 270
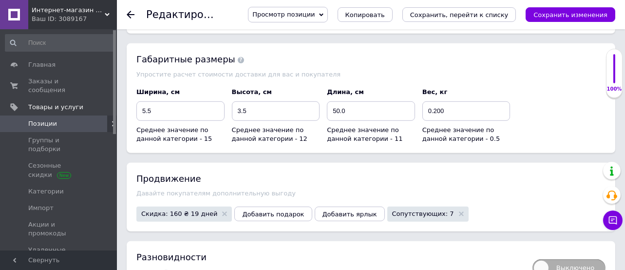
scroll to position [1328, 0]
click at [476, 12] on icon "Сохранить изменения" at bounding box center [571, 14] width 74 height 7
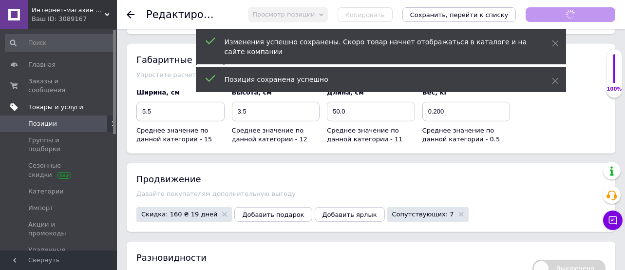
checkbox input "true"
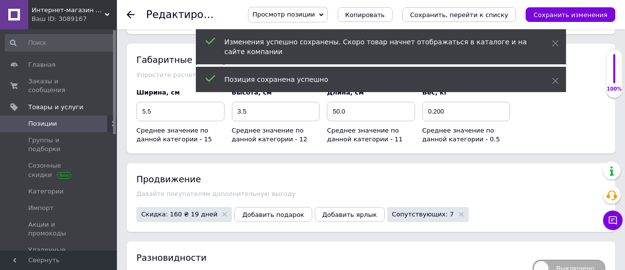
click at [80, 119] on span "Позиции" at bounding box center [59, 123] width 62 height 9
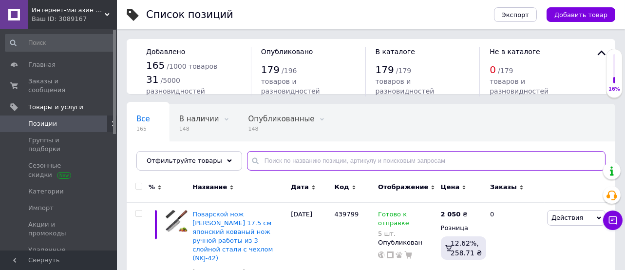
click at [264, 165] on input "text" at bounding box center [426, 160] width 359 height 19
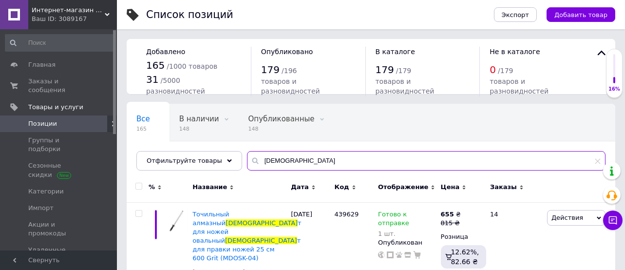
scroll to position [130, 0]
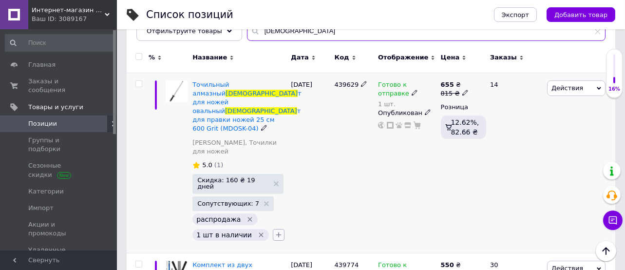
type input "муса"
click at [275, 202] on icon "button" at bounding box center [279, 235] width 8 height 8
click at [303, 202] on input "text" at bounding box center [333, 260] width 110 height 19
type input "2"
type input "160"
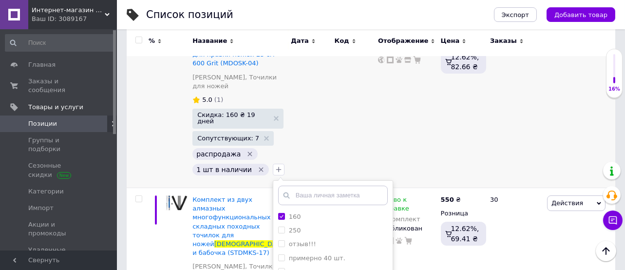
scroll to position [260, 0]
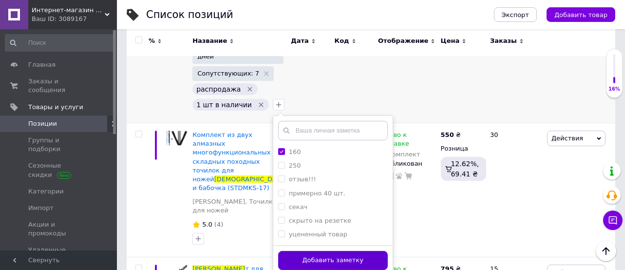
click at [333, 202] on button "Добавить заметку" at bounding box center [333, 260] width 110 height 19
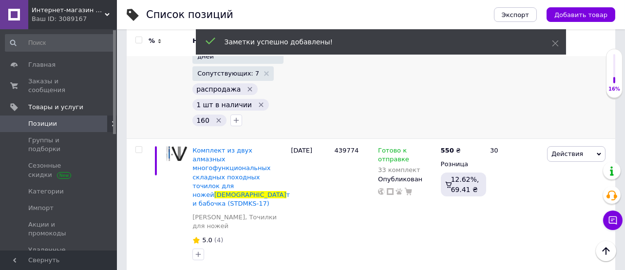
scroll to position [130, 0]
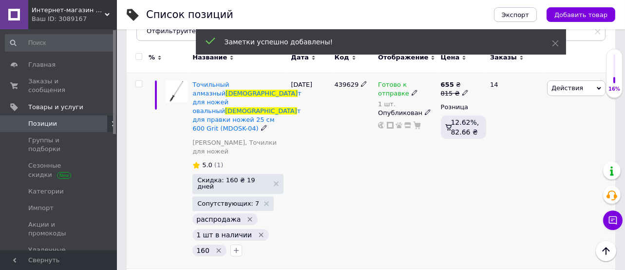
click at [222, 177] on span "Скидка: 160 ₴ 19 дней" at bounding box center [233, 183] width 72 height 13
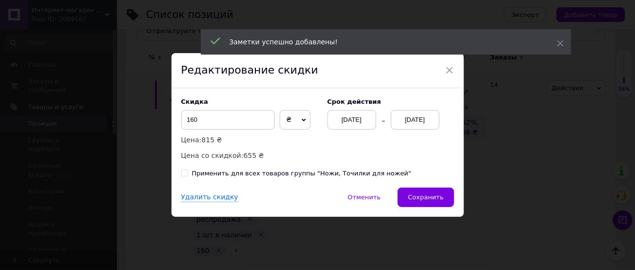
click at [362, 117] on div "17.09.2025" at bounding box center [351, 119] width 49 height 19
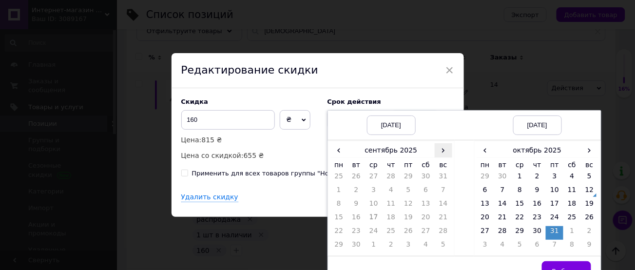
click at [446, 154] on span "›" at bounding box center [444, 150] width 18 height 14
click at [442, 190] on td "12" at bounding box center [444, 192] width 18 height 14
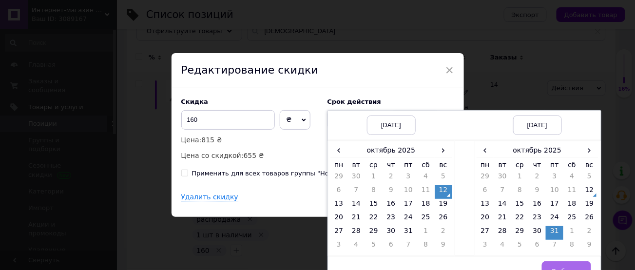
click at [476, 202] on button "Выбрать" at bounding box center [566, 270] width 49 height 19
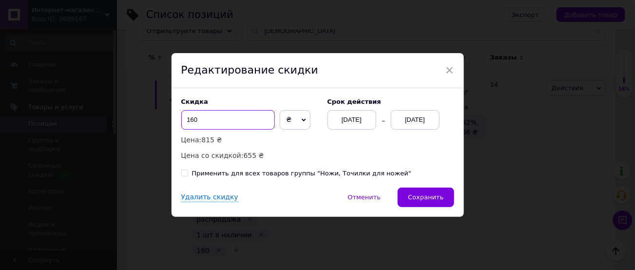
click at [238, 120] on input "160" at bounding box center [228, 119] width 94 height 19
click at [204, 116] on input "200" at bounding box center [228, 119] width 94 height 19
type input "215"
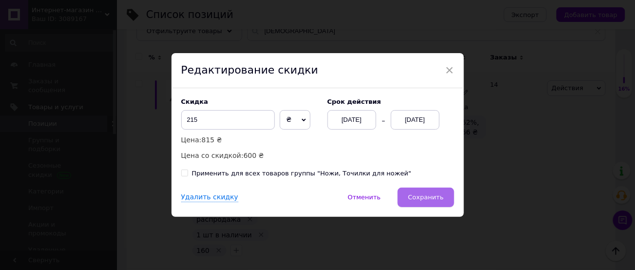
click at [418, 197] on span "Сохранить" at bounding box center [426, 196] width 36 height 7
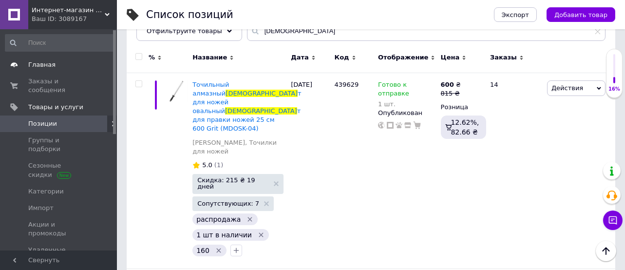
click at [63, 65] on span "Главная" at bounding box center [59, 64] width 62 height 9
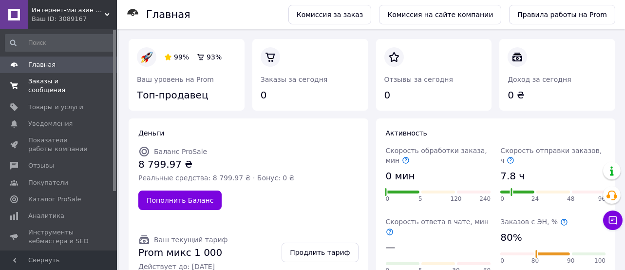
click at [60, 84] on span "Заказы и сообщения" at bounding box center [59, 86] width 62 height 18
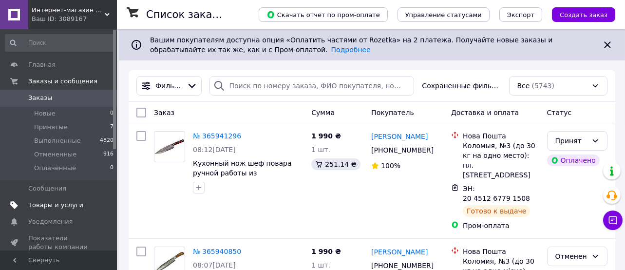
click at [71, 202] on span "Товары и услуги" at bounding box center [55, 205] width 55 height 9
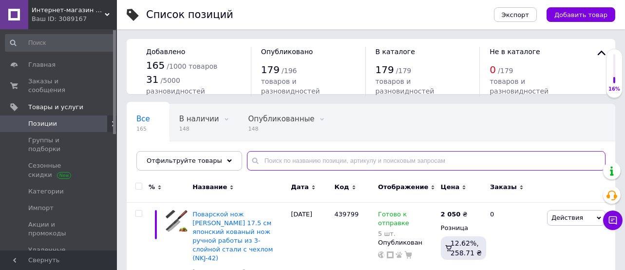
click at [266, 161] on input "text" at bounding box center [426, 160] width 359 height 19
paste input "FCKKDSB-20"
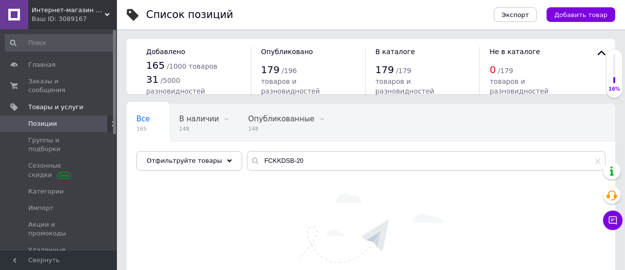
click at [288, 149] on div "Все 165 В наличии 148 Удалить Редактировать Опубликованные 148 Удалить Редактир…" at bounding box center [371, 142] width 489 height 80
click at [291, 157] on input "FCKKDSB-20" at bounding box center [426, 160] width 359 height 19
paste input "UESKSWDS"
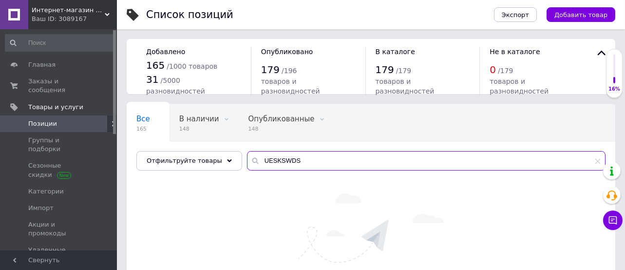
type input "UESKSWDS"
click at [78, 202] on span "Удаленные позиции" at bounding box center [59, 255] width 62 height 18
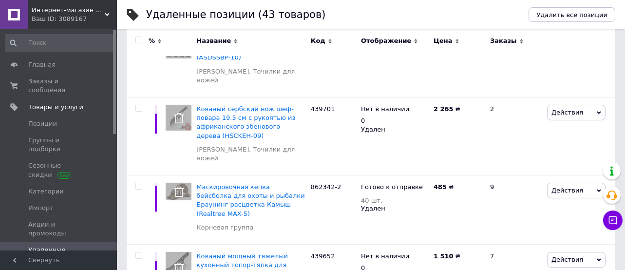
scroll to position [254, 0]
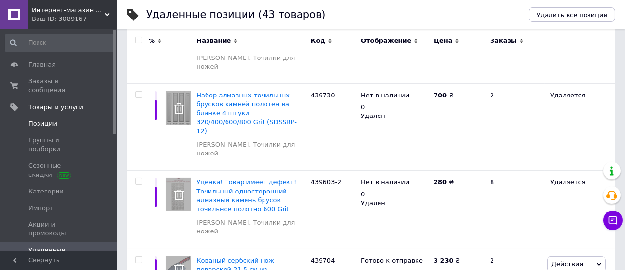
click at [41, 119] on span "Позиции" at bounding box center [42, 123] width 29 height 9
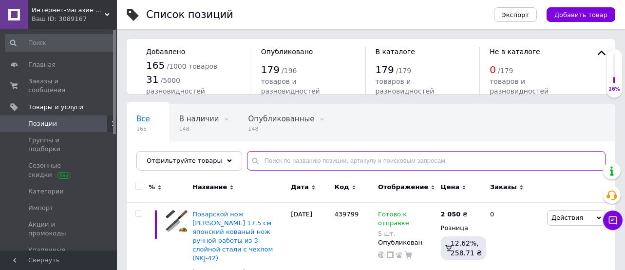
click at [363, 154] on input "text" at bounding box center [426, 160] width 359 height 19
paste input "FMCKFS-22"
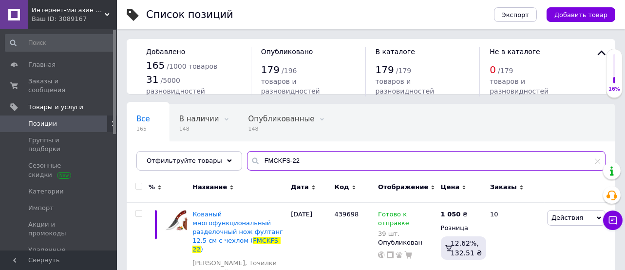
scroll to position [27, 0]
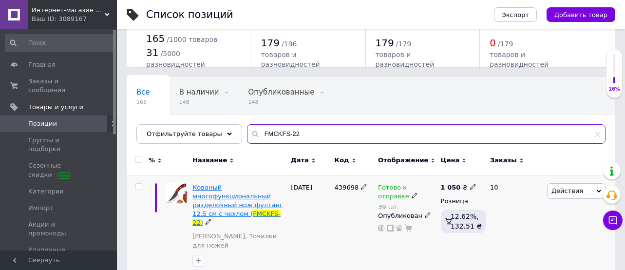
type input "FMCKFS-22"
click at [214, 202] on span "Кованый многофункциональный разделочный нож фултанг 12.5 см с чехлом (" at bounding box center [237, 201] width 91 height 34
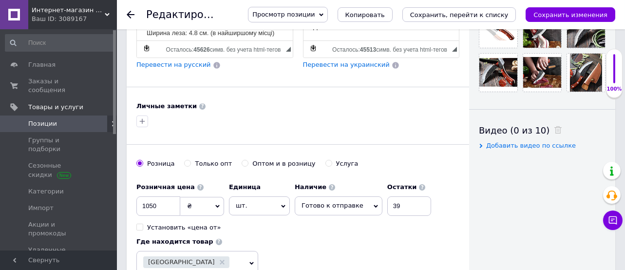
scroll to position [260, 0]
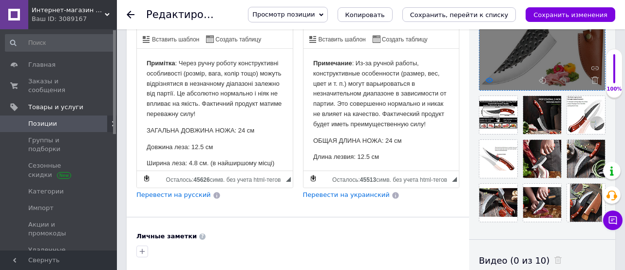
click at [476, 79] on use at bounding box center [489, 79] width 7 height 5
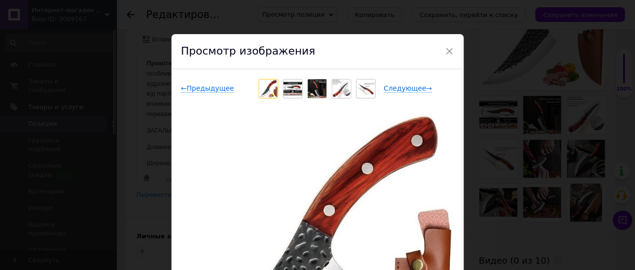
click at [299, 88] on img at bounding box center [293, 89] width 19 height 14
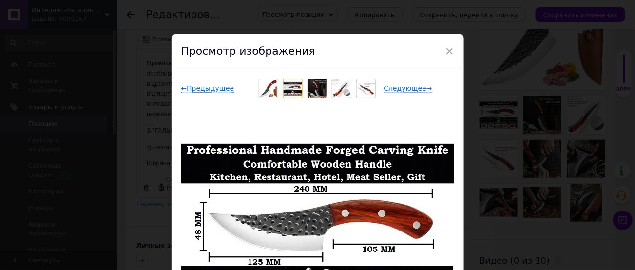
click at [476, 90] on div "× Просмотр изображения ← Предыдущее Следующее → Удалить изображение Удалить все…" at bounding box center [317, 135] width 635 height 270
checkbox input "true"
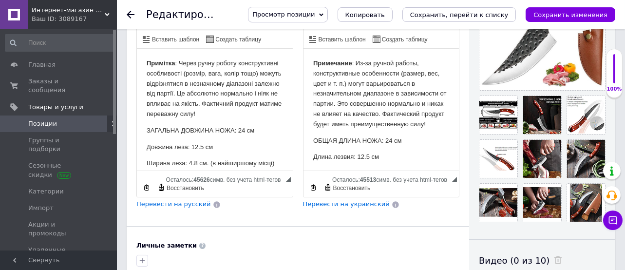
click at [45, 115] on link "Позиции" at bounding box center [59, 123] width 119 height 17
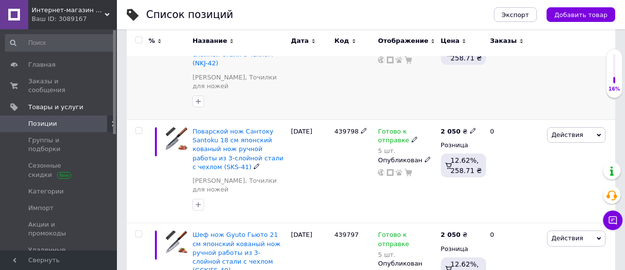
scroll to position [325, 0]
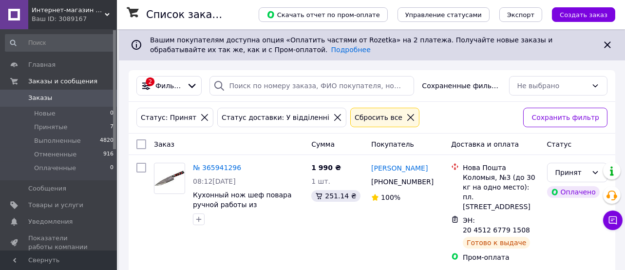
click at [609, 47] on icon at bounding box center [608, 45] width 12 height 12
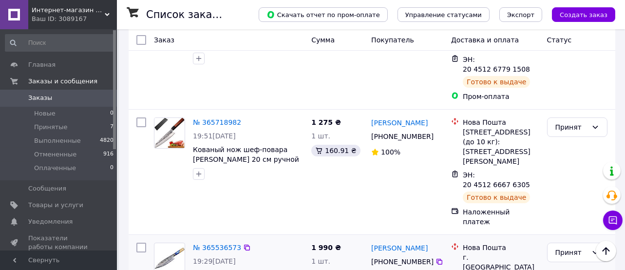
scroll to position [180, 0]
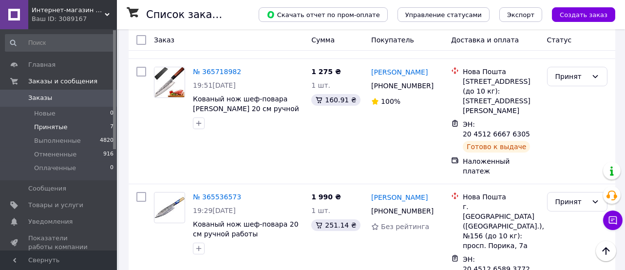
click at [101, 124] on li "Принятые 7" at bounding box center [59, 127] width 119 height 14
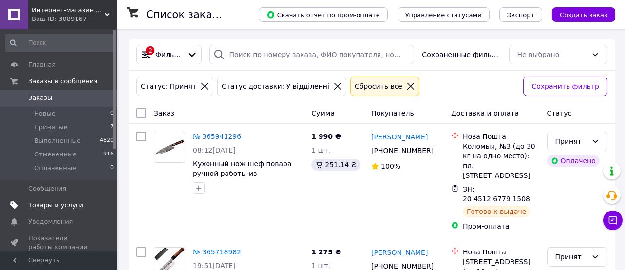
click at [57, 206] on span "Товары и услуги" at bounding box center [55, 205] width 55 height 9
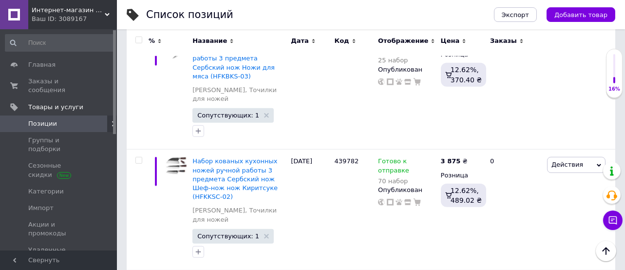
scroll to position [1830, 0]
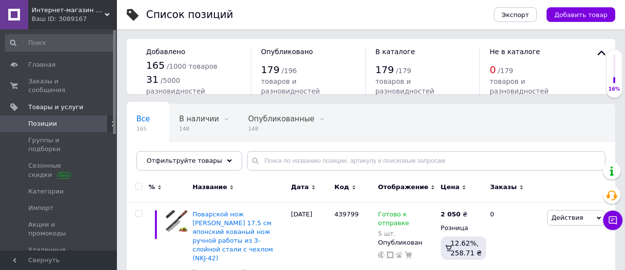
scroll to position [2946, 0]
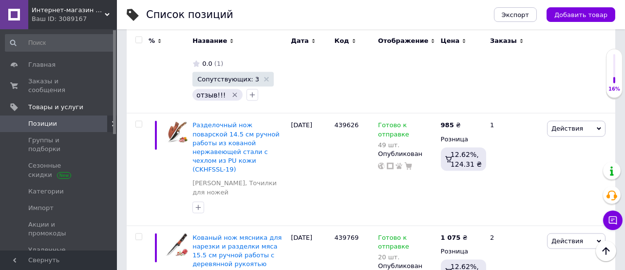
scroll to position [3856, 0]
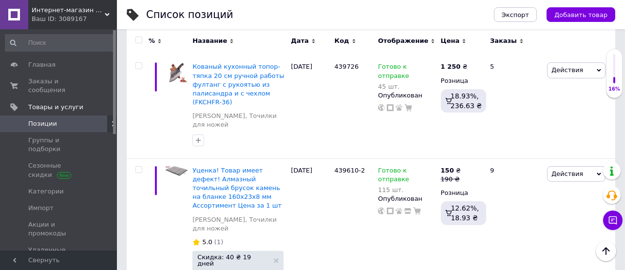
scroll to position [9275, 0]
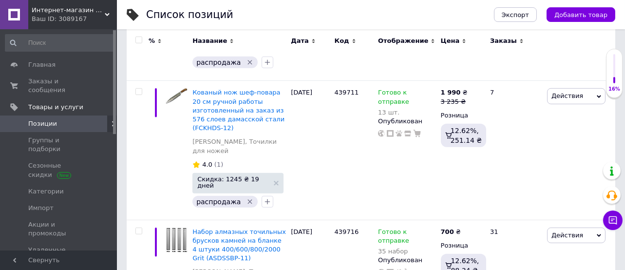
scroll to position [9776, 0]
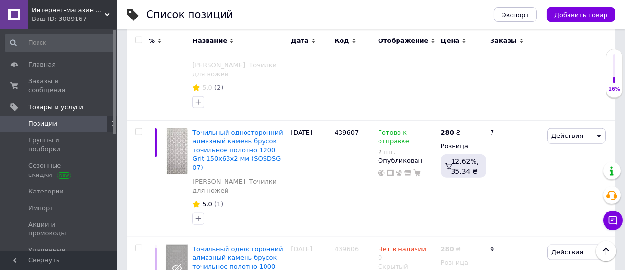
scroll to position [3059, 0]
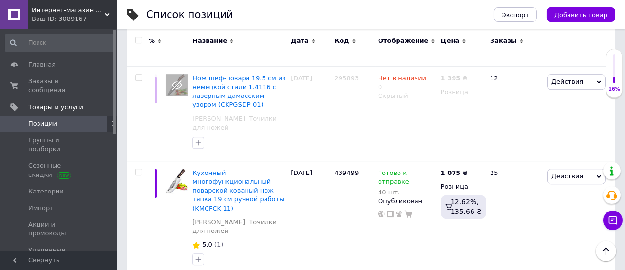
scroll to position [0, 0]
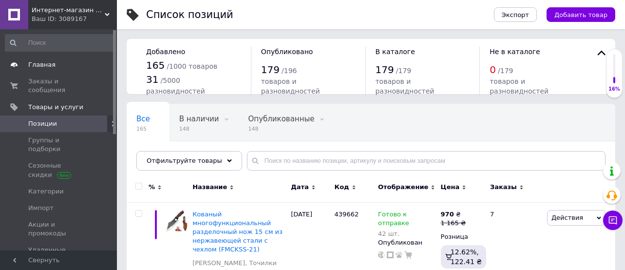
click at [23, 63] on span at bounding box center [14, 64] width 28 height 9
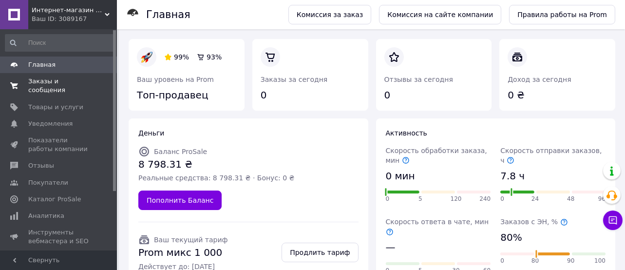
click at [71, 80] on span "Заказы и сообщения" at bounding box center [59, 86] width 62 height 18
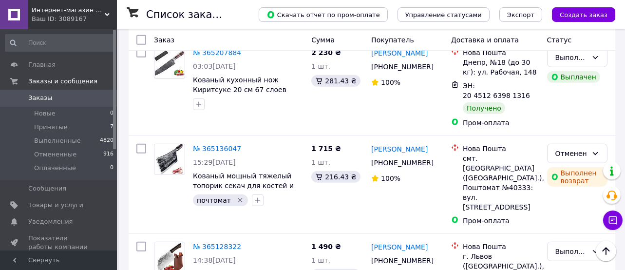
scroll to position [1887, 0]
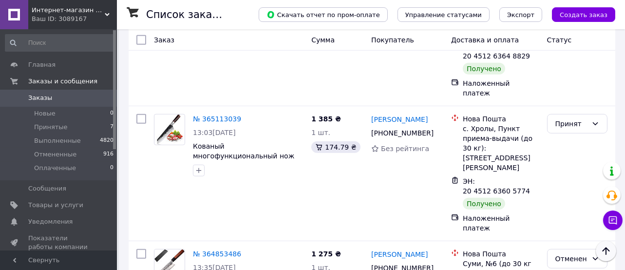
click at [608, 256] on icon "Наверх" at bounding box center [606, 251] width 12 height 12
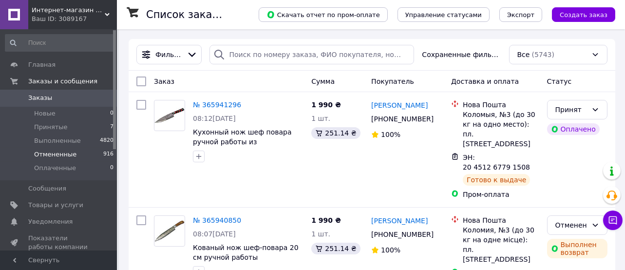
click at [86, 157] on li "Отмененные 916" at bounding box center [59, 155] width 119 height 14
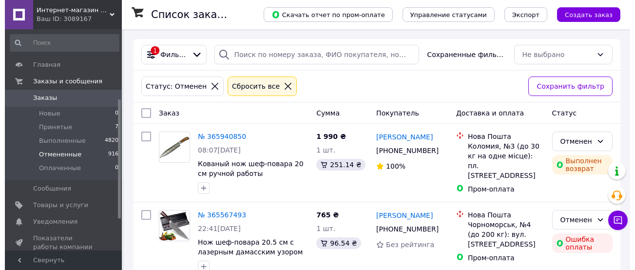
scroll to position [189, 0]
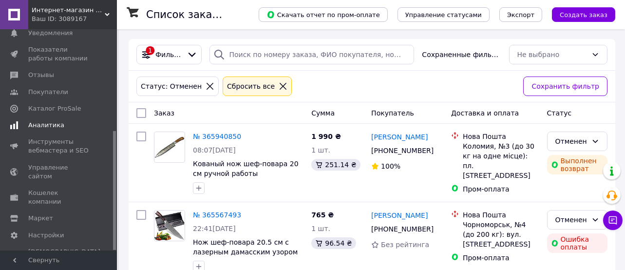
click at [45, 128] on span "Аналитика" at bounding box center [46, 125] width 36 height 9
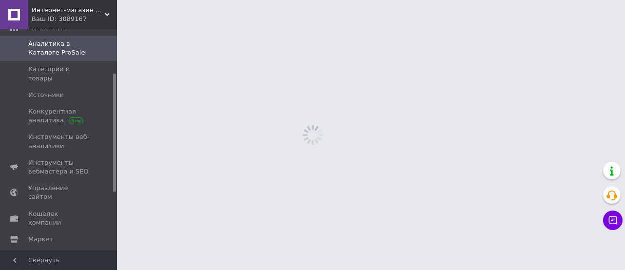
scroll to position [82, 0]
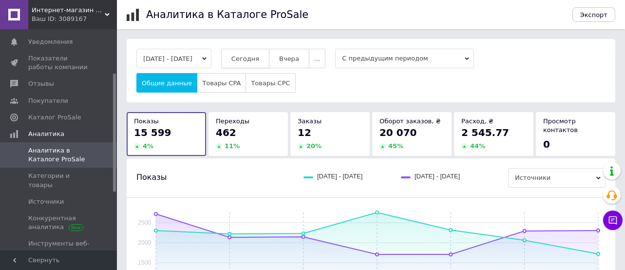
click at [257, 60] on span "Сегодня" at bounding box center [245, 58] width 28 height 7
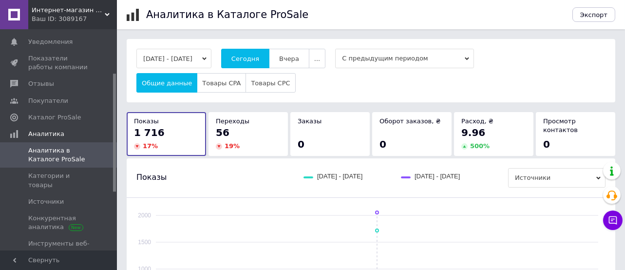
click at [379, 63] on span "С предыдущим периодом" at bounding box center [404, 58] width 139 height 19
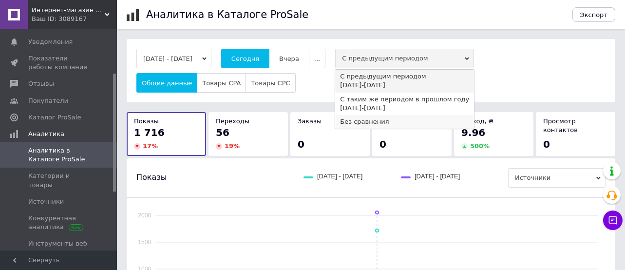
click at [375, 122] on div "Без сравнения" at bounding box center [404, 121] width 129 height 9
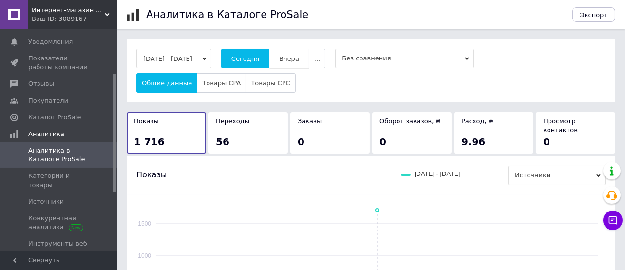
click at [297, 60] on span "Вчера" at bounding box center [289, 58] width 20 height 7
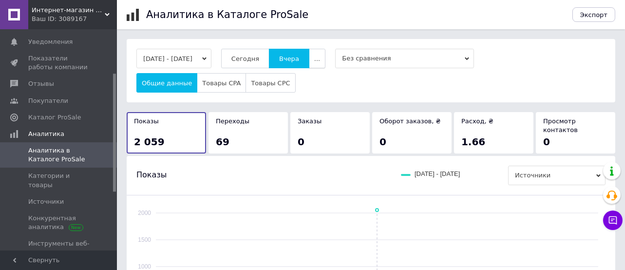
click at [326, 62] on button "..." at bounding box center [317, 58] width 17 height 19
click at [207, 57] on icon "button" at bounding box center [204, 59] width 4 height 4
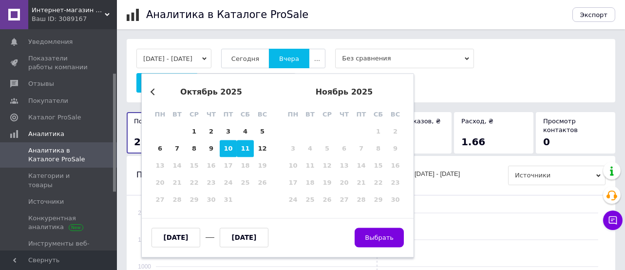
click at [223, 152] on div "10" at bounding box center [228, 148] width 17 height 17
type input "[DATE]"
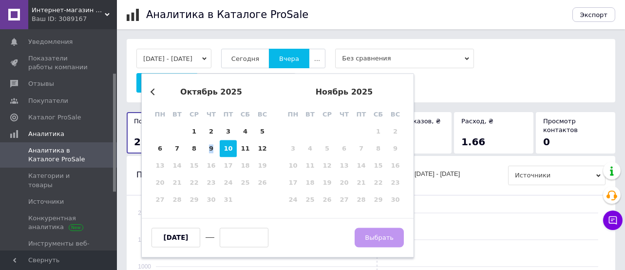
click at [224, 152] on div "10" at bounding box center [228, 148] width 17 height 17
type input "[DATE]"
click at [392, 237] on span "Выбрать" at bounding box center [379, 237] width 29 height 7
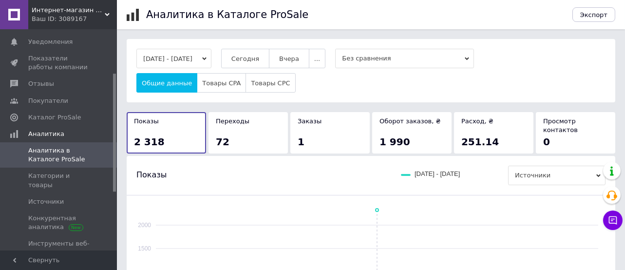
click at [212, 61] on button "[DATE] - [DATE]" at bounding box center [173, 58] width 75 height 19
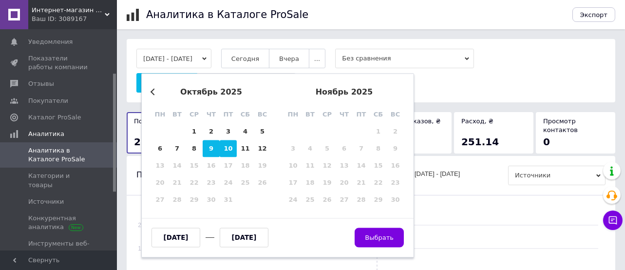
click at [207, 149] on div "9" at bounding box center [211, 148] width 17 height 17
type input "[DATE]"
click at [207, 149] on div "9" at bounding box center [211, 148] width 17 height 17
type input "[DATE]"
click at [372, 236] on span "Выбрать" at bounding box center [379, 237] width 29 height 7
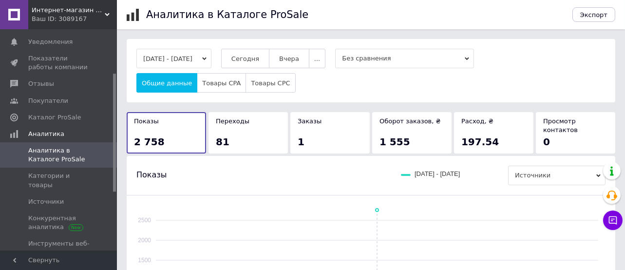
click at [209, 60] on button "[DATE] - [DATE]" at bounding box center [173, 58] width 75 height 19
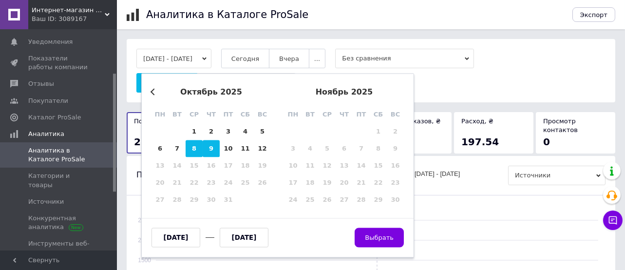
click at [190, 148] on div "8" at bounding box center [194, 148] width 17 height 17
type input "[DATE]"
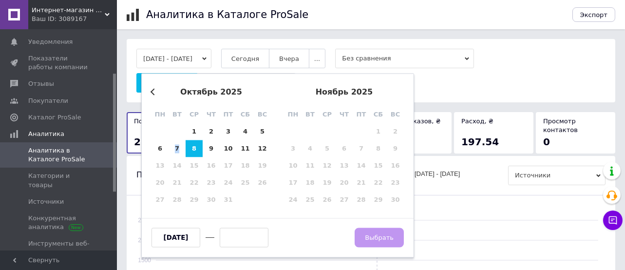
click at [191, 148] on div "8" at bounding box center [194, 148] width 17 height 17
type input "[DATE]"
click at [381, 236] on span "Выбрать" at bounding box center [379, 237] width 29 height 7
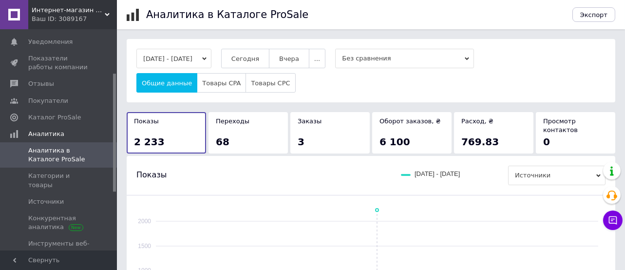
click at [182, 58] on button "[DATE] - [DATE]" at bounding box center [173, 58] width 75 height 19
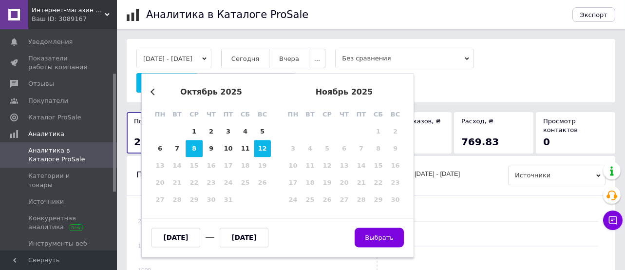
click at [260, 150] on div "12" at bounding box center [262, 148] width 17 height 17
type input "[DATE]"
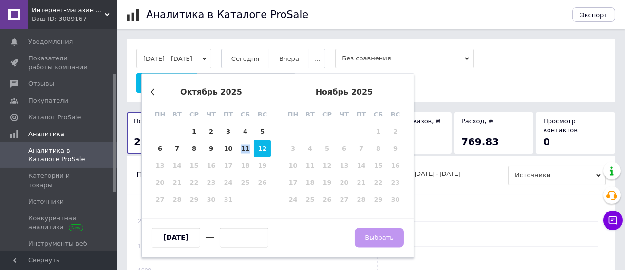
click at [260, 150] on div "12" at bounding box center [262, 148] width 17 height 17
type input "[DATE]"
click at [378, 241] on span "Выбрать" at bounding box center [379, 237] width 29 height 7
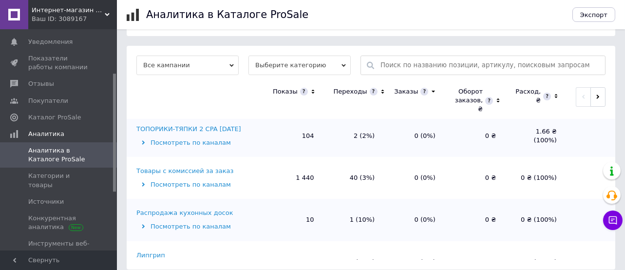
scroll to position [69, 0]
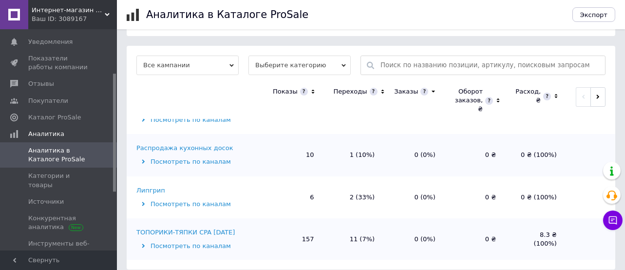
click at [152, 186] on div "Липгрип" at bounding box center [150, 190] width 29 height 9
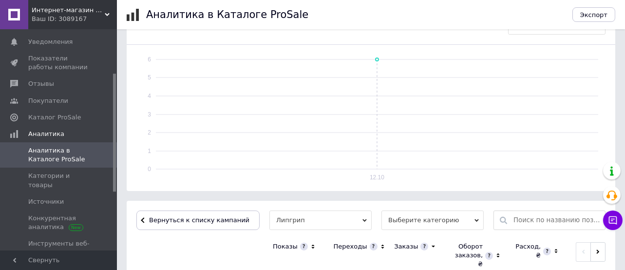
scroll to position [249, 0]
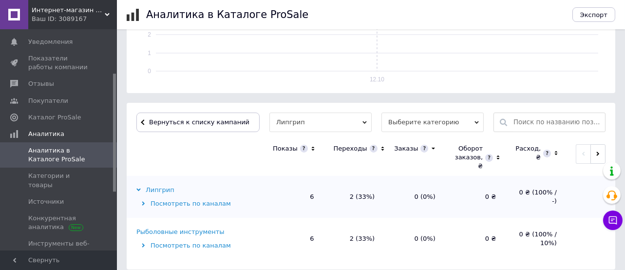
click at [143, 201] on icon at bounding box center [143, 203] width 3 height 4
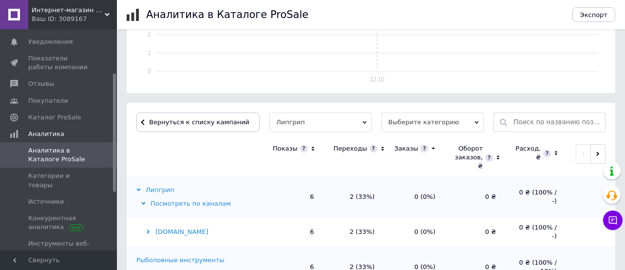
scroll to position [277, 0]
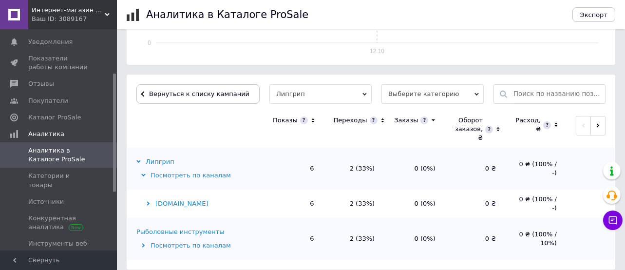
click at [144, 199] on div "[DOMAIN_NAME]" at bounding box center [198, 203] width 124 height 9
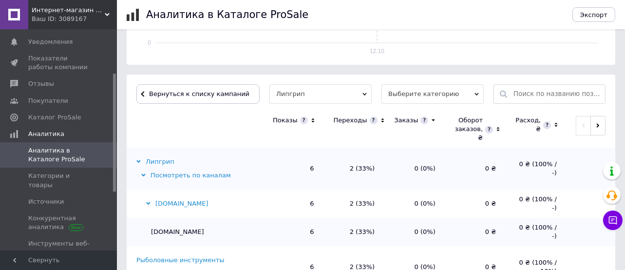
scroll to position [305, 0]
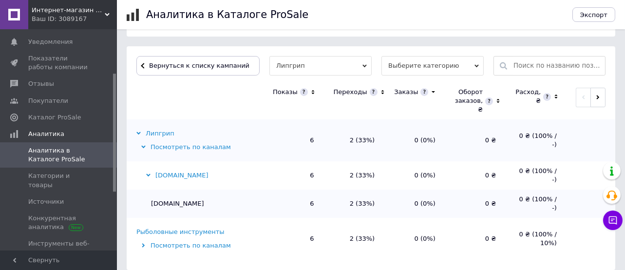
click at [143, 244] on icon at bounding box center [143, 246] width 3 height 4
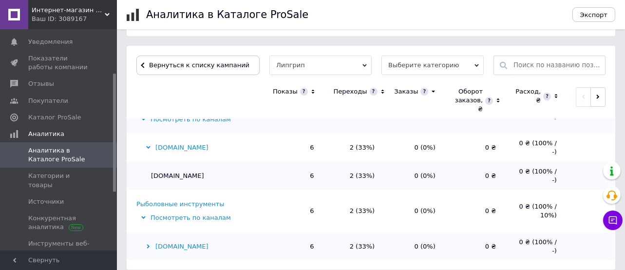
click at [146, 244] on icon at bounding box center [148, 246] width 4 height 4
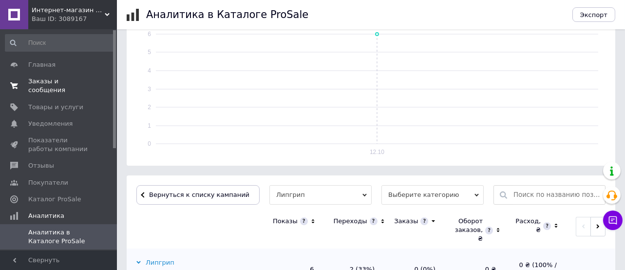
scroll to position [111, 0]
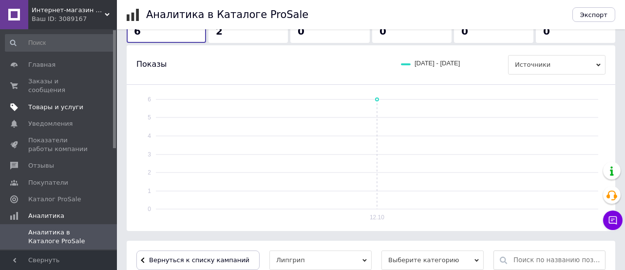
click at [41, 103] on span "Товары и услуги" at bounding box center [55, 107] width 55 height 9
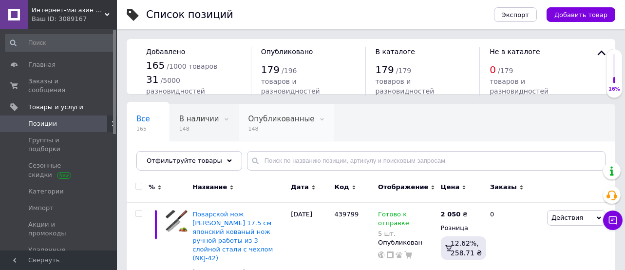
click at [254, 123] on span "Опубликованные" at bounding box center [282, 119] width 66 height 9
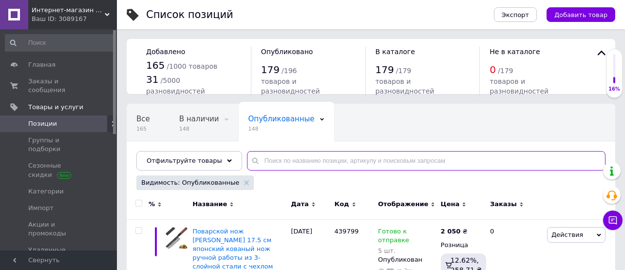
click at [271, 156] on input "text" at bounding box center [426, 160] width 359 height 19
type input "лип"
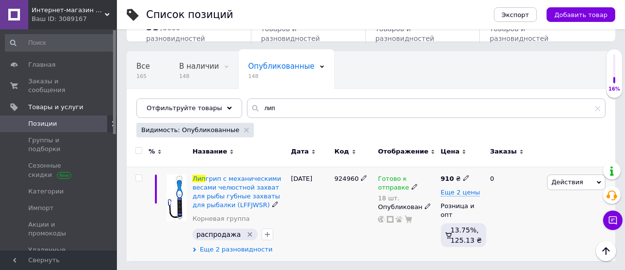
click at [234, 250] on span "Еще 2 разновидности" at bounding box center [236, 249] width 73 height 9
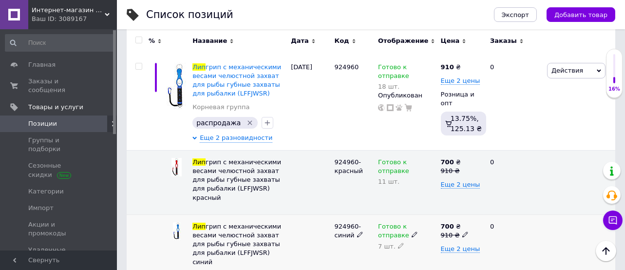
scroll to position [99, 0]
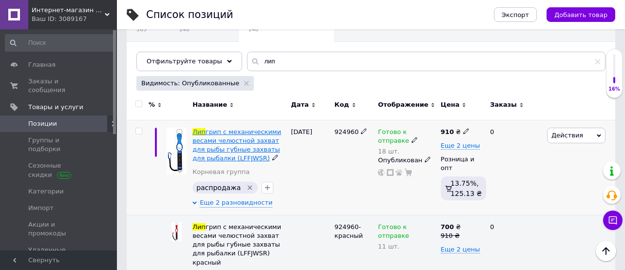
click at [248, 142] on span "грип с механическими весами челюстной захват для рыбы губные захваты для рыбалк…" at bounding box center [236, 145] width 89 height 34
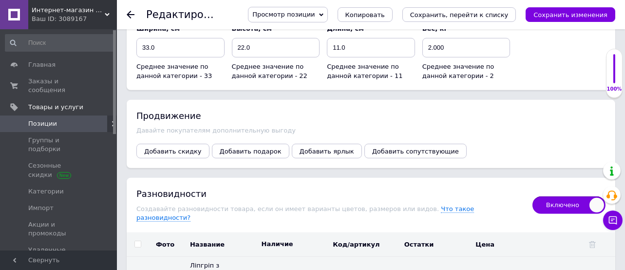
scroll to position [1433, 0]
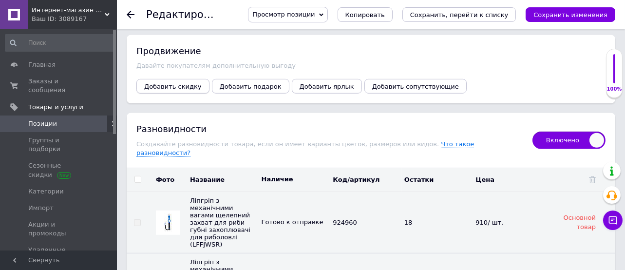
click at [185, 79] on button "Добавить скидку" at bounding box center [172, 86] width 73 height 15
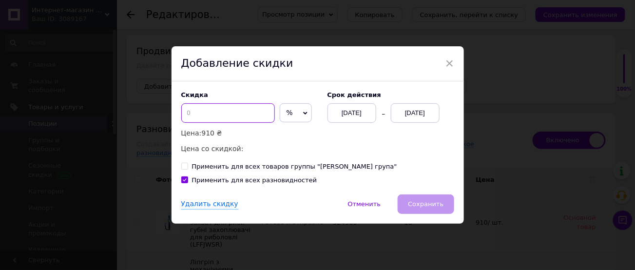
click at [220, 113] on input at bounding box center [228, 112] width 94 height 19
type input "21"
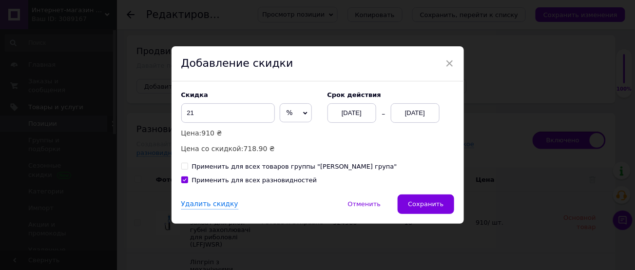
click at [244, 183] on div "Применить для всех разновидностей" at bounding box center [254, 180] width 125 height 9
click at [188, 183] on input "Применить для всех разновидностей" at bounding box center [184, 179] width 6 height 6
checkbox input "false"
click at [412, 110] on div "12.10.2025" at bounding box center [415, 112] width 49 height 19
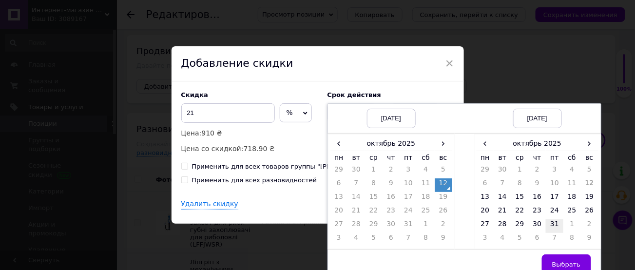
click at [554, 221] on td "31" at bounding box center [555, 226] width 18 height 14
click at [564, 268] on span "Выбрать" at bounding box center [566, 264] width 29 height 7
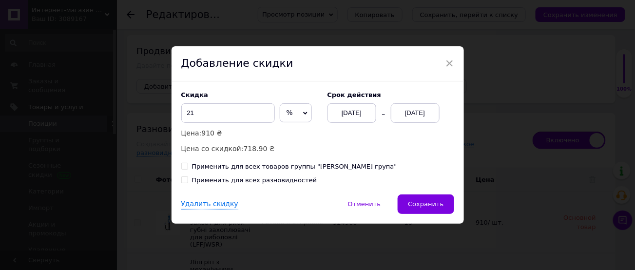
click at [412, 206] on span "Сохранить" at bounding box center [426, 203] width 36 height 7
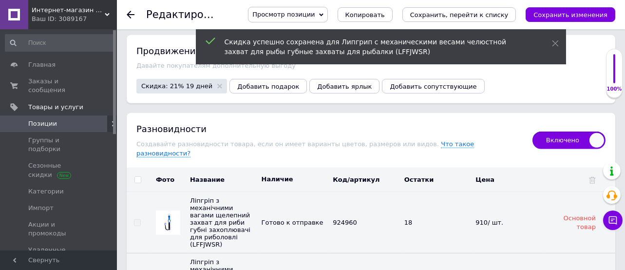
scroll to position [1563, 0]
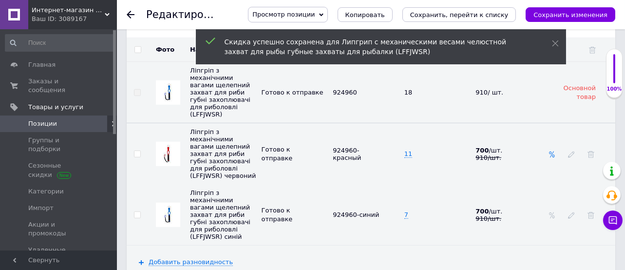
click at [554, 151] on icon at bounding box center [552, 154] width 7 height 7
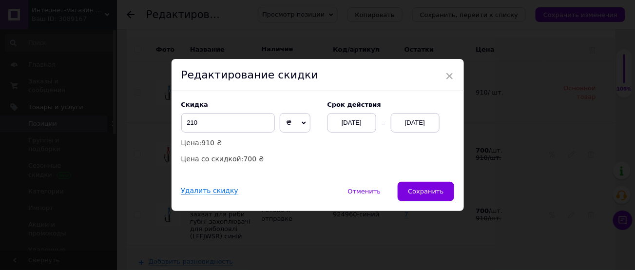
click at [366, 118] on div "06.10.2025" at bounding box center [351, 122] width 49 height 19
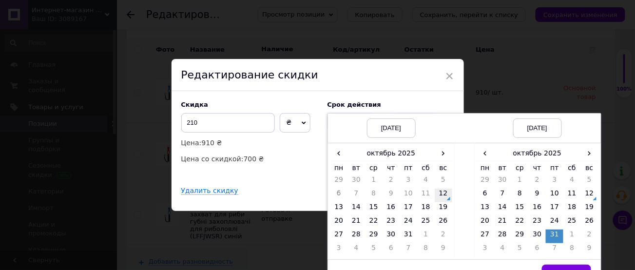
click at [440, 194] on td "12" at bounding box center [444, 196] width 18 height 14
click at [564, 268] on button "Выбрать" at bounding box center [566, 274] width 49 height 19
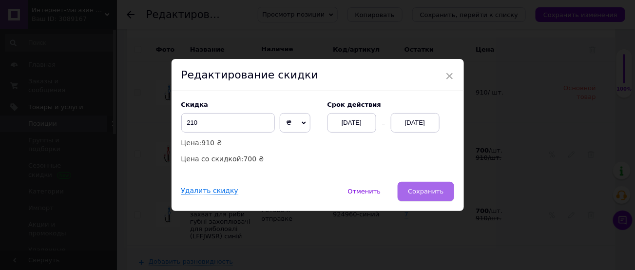
click at [433, 190] on span "Сохранить" at bounding box center [426, 191] width 36 height 7
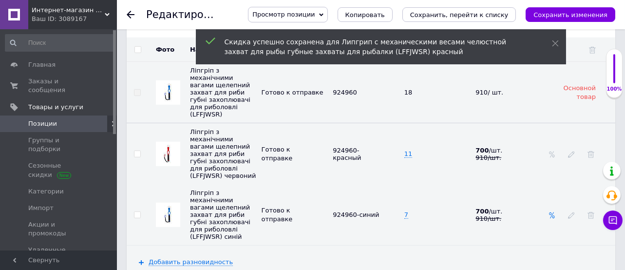
click at [552, 212] on icon at bounding box center [552, 215] width 7 height 7
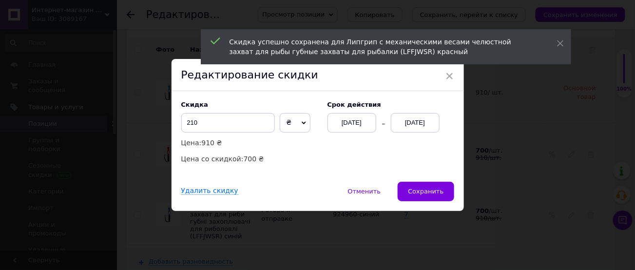
click at [356, 123] on div "06.10.2025" at bounding box center [351, 122] width 49 height 19
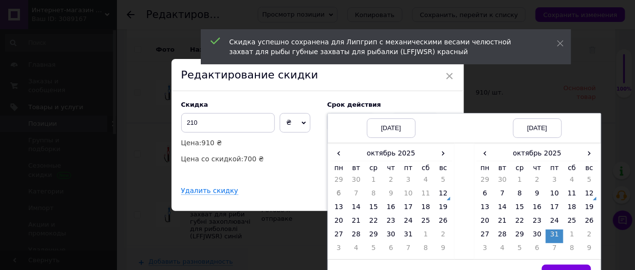
click at [440, 196] on td "12" at bounding box center [444, 196] width 18 height 14
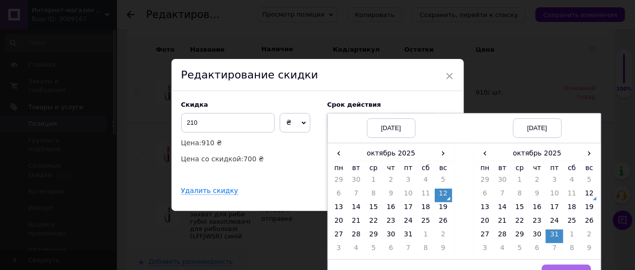
click at [564, 267] on button "Выбрать" at bounding box center [566, 274] width 49 height 19
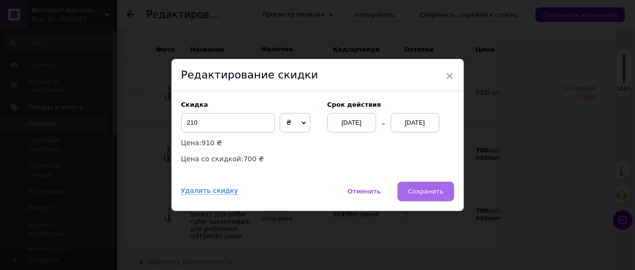
click at [425, 191] on span "Сохранить" at bounding box center [426, 191] width 36 height 7
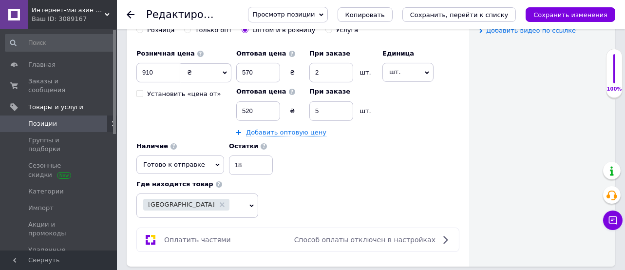
scroll to position [459, 0]
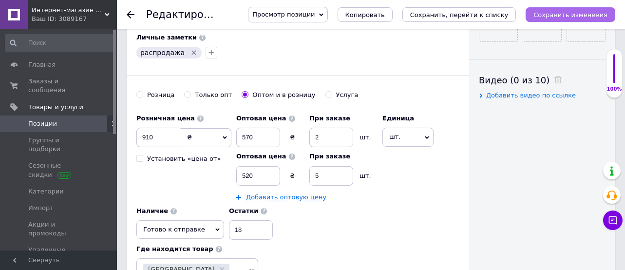
click at [548, 19] on button "Сохранить изменения" at bounding box center [571, 14] width 90 height 15
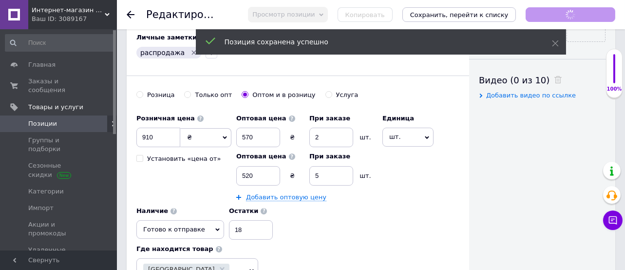
scroll to position [134, 0]
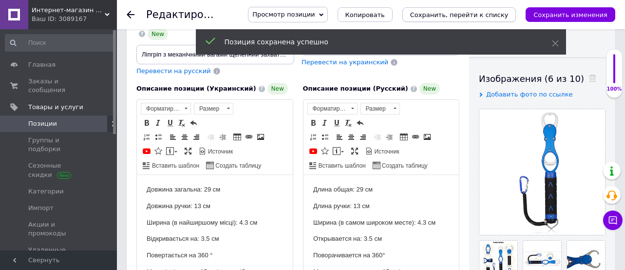
click at [503, 12] on icon "Сохранить, перейти к списку" at bounding box center [459, 14] width 98 height 7
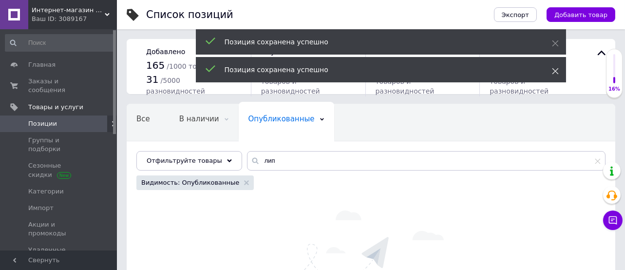
click at [555, 69] on icon at bounding box center [555, 71] width 7 height 7
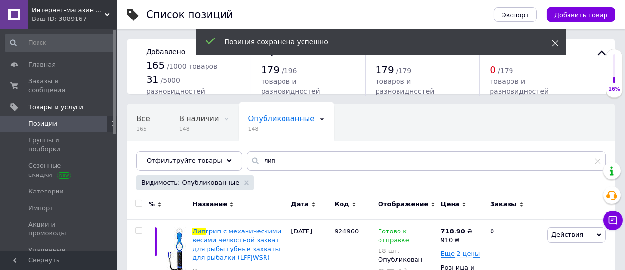
click at [556, 41] on use at bounding box center [555, 43] width 6 height 6
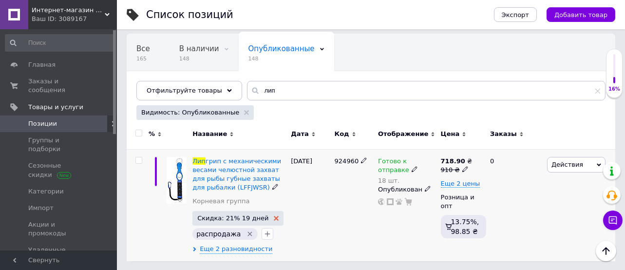
scroll to position [71, 0]
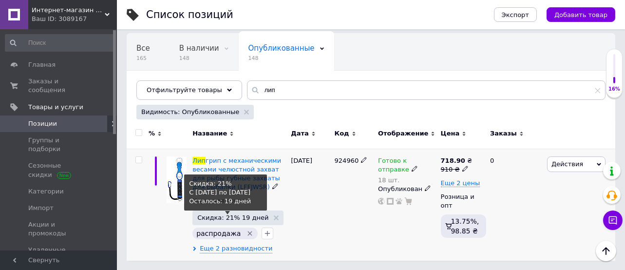
click at [244, 217] on span "Скидка: 21% 19 дней" at bounding box center [232, 217] width 71 height 6
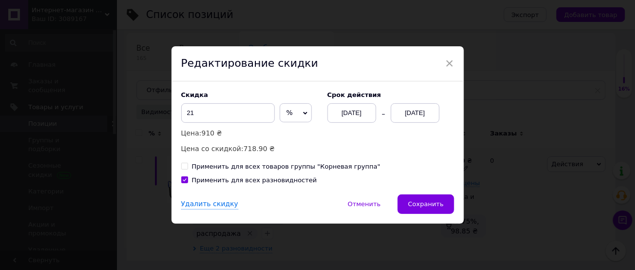
click at [280, 113] on span "%" at bounding box center [296, 112] width 32 height 19
click at [288, 133] on li "₴" at bounding box center [295, 133] width 31 height 14
click at [243, 113] on input "21" at bounding box center [228, 112] width 94 height 19
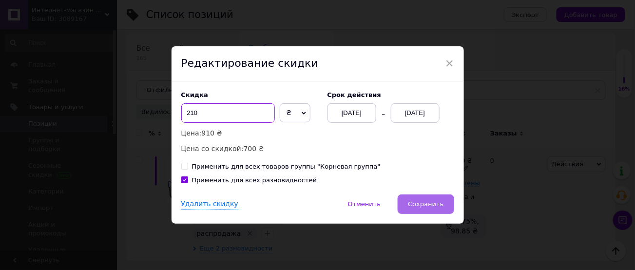
type input "210"
click at [415, 201] on span "Сохранить" at bounding box center [426, 203] width 36 height 7
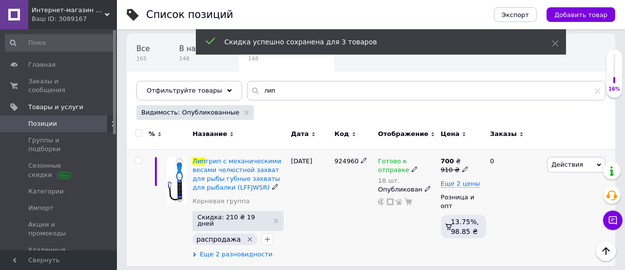
click at [243, 250] on span "Еще 2 разновидности" at bounding box center [236, 254] width 73 height 9
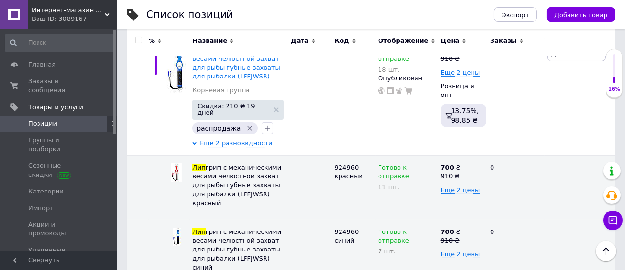
scroll to position [0, 0]
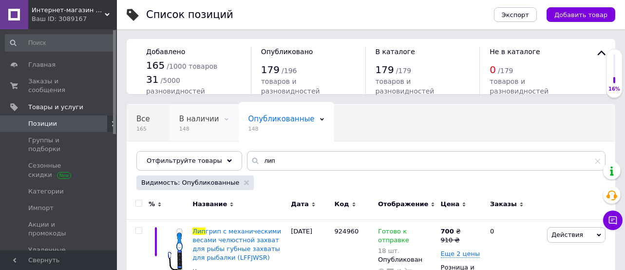
click at [194, 125] on span "148" at bounding box center [199, 128] width 40 height 7
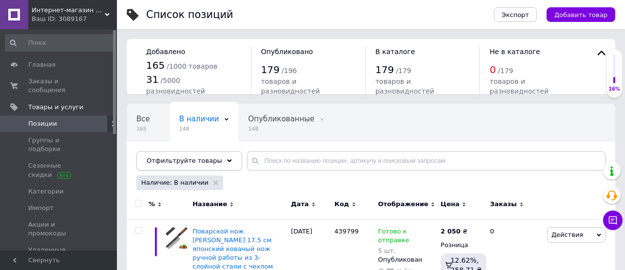
click at [220, 164] on div "Отфильтруйте товары" at bounding box center [189, 160] width 106 height 19
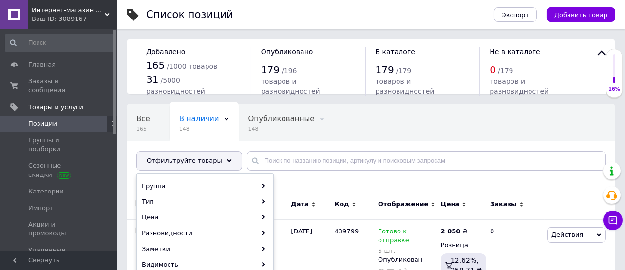
scroll to position [65, 0]
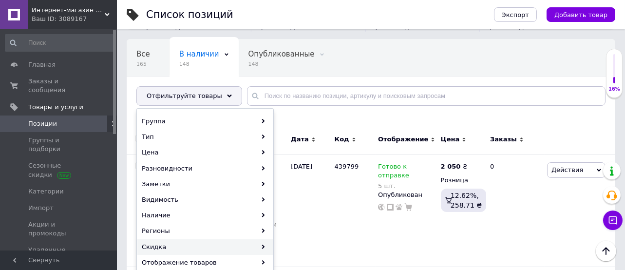
click at [166, 242] on div "Скидка" at bounding box center [204, 247] width 135 height 16
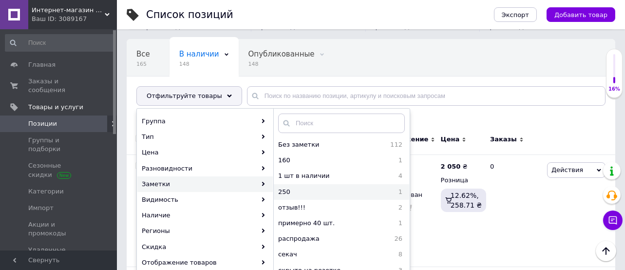
click at [282, 190] on span "250" at bounding box center [314, 192] width 72 height 9
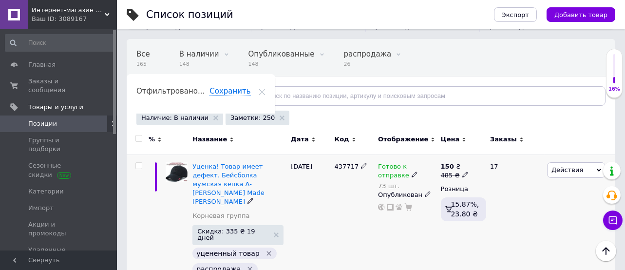
scroll to position [83, 0]
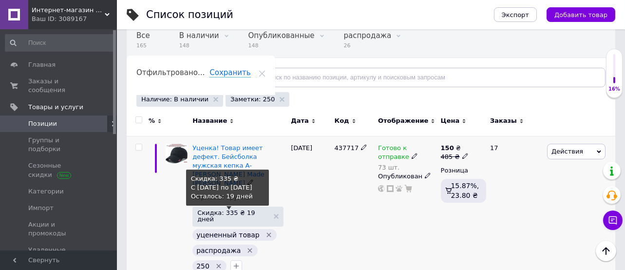
click at [234, 210] on span "Скидка: 335 ₴ 19 дней" at bounding box center [233, 216] width 72 height 13
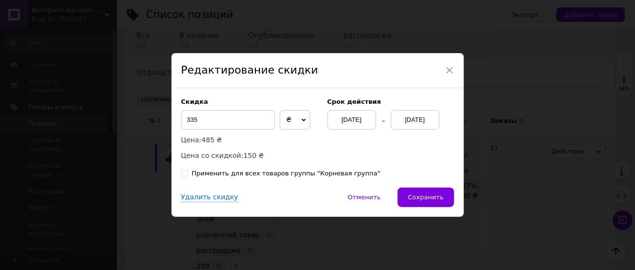
click at [490, 157] on div "× Редактирование скидки Скидка 335 ₴ % Цена: 485 ₴ Цена со скидкой: 150 ₴ Cрок …" at bounding box center [317, 135] width 635 height 270
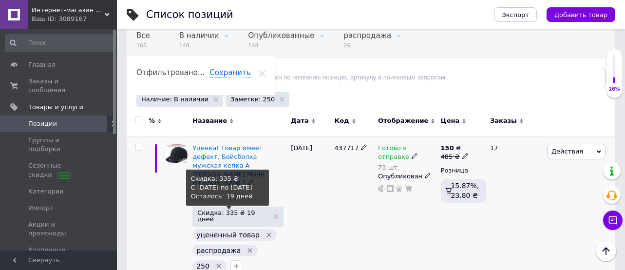
click at [241, 210] on span "Скидка: 335 ₴ 19 дней" at bounding box center [233, 216] width 72 height 13
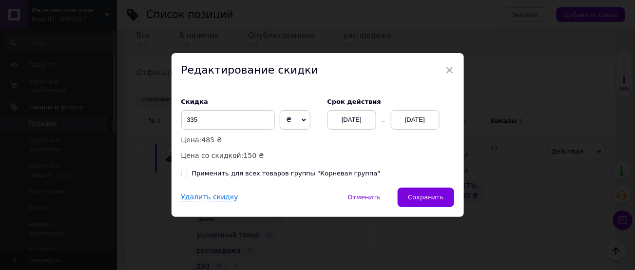
click at [358, 118] on div "06.10.2025" at bounding box center [351, 119] width 49 height 19
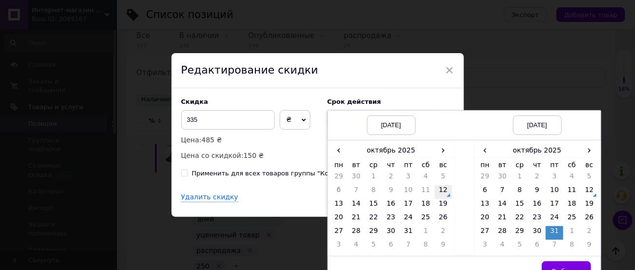
click at [449, 191] on td "12" at bounding box center [444, 192] width 18 height 14
click at [572, 268] on span "Выбрать" at bounding box center [566, 271] width 29 height 7
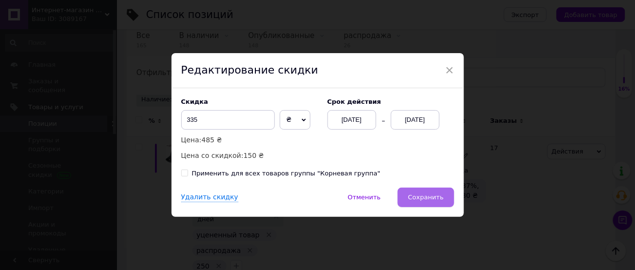
click at [435, 199] on span "Сохранить" at bounding box center [426, 196] width 36 height 7
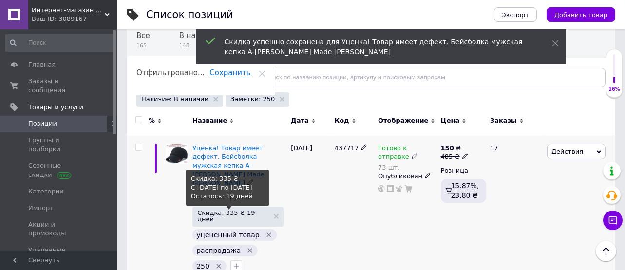
click at [235, 210] on span "Скидка: 335 ₴ 19 дней" at bounding box center [233, 216] width 72 height 13
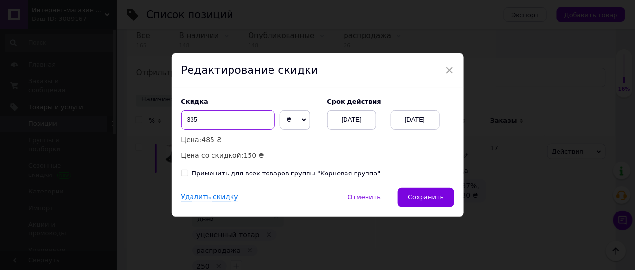
click at [265, 121] on input "335" at bounding box center [228, 119] width 94 height 19
type input "300"
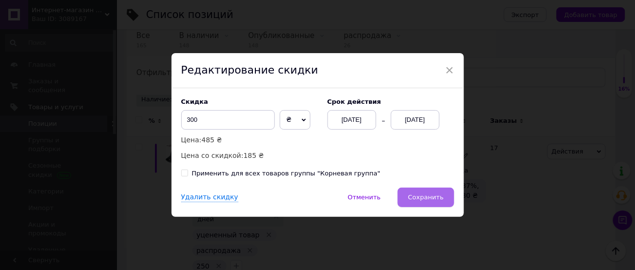
click at [421, 197] on span "Сохранить" at bounding box center [426, 196] width 36 height 7
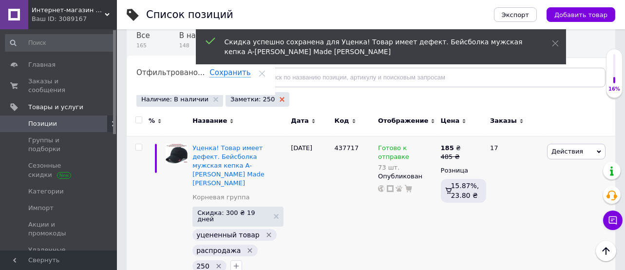
click at [280, 99] on use at bounding box center [282, 99] width 5 height 5
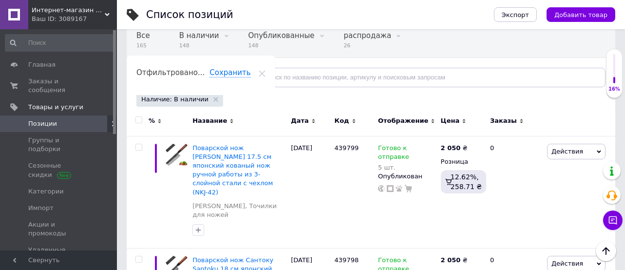
click at [214, 86] on div "Отфильтруйте товары" at bounding box center [189, 77] width 106 height 19
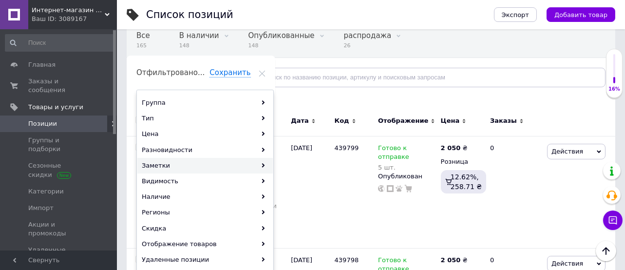
click at [178, 165] on div "Заметки" at bounding box center [204, 166] width 135 height 16
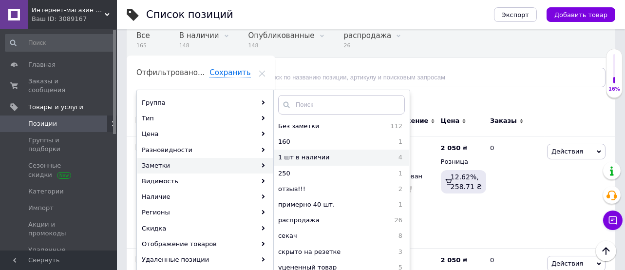
click at [311, 154] on span "1 шт в наличии" at bounding box center [331, 157] width 106 height 9
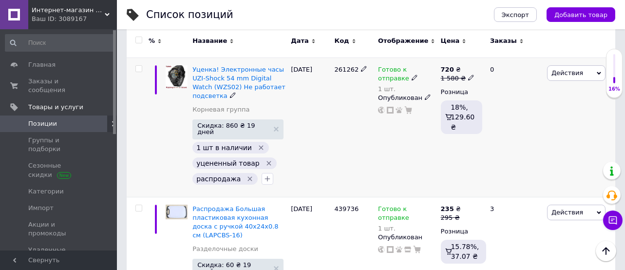
scroll to position [213, 0]
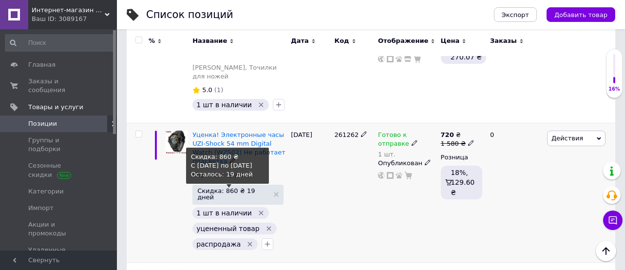
click at [219, 188] on span "Скидка: 860 ₴ 19 дней" at bounding box center [233, 194] width 72 height 13
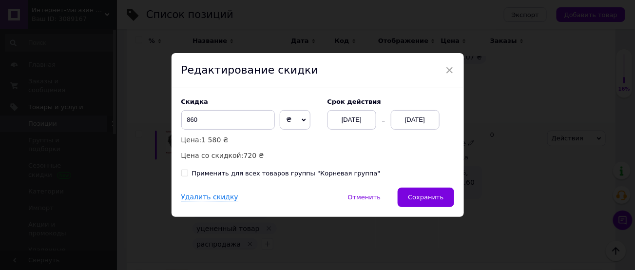
click at [341, 125] on div "17.09.2025" at bounding box center [351, 119] width 49 height 19
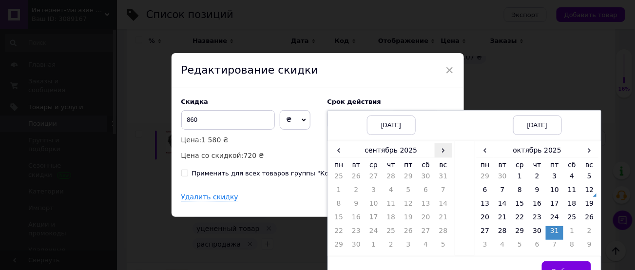
click at [441, 152] on span "›" at bounding box center [444, 150] width 18 height 14
click at [439, 192] on td "12" at bounding box center [444, 192] width 18 height 14
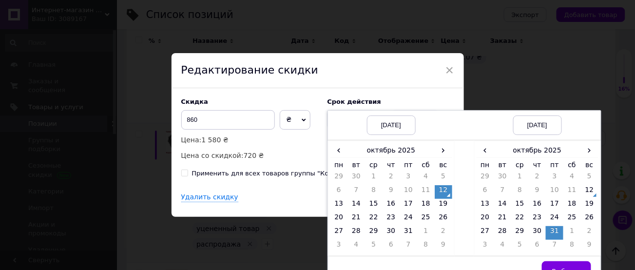
click at [571, 265] on button "Выбрать" at bounding box center [566, 270] width 49 height 19
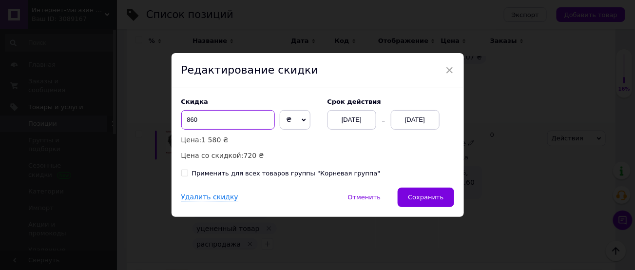
click at [241, 115] on input "860" at bounding box center [228, 119] width 94 height 19
type input "5"
type input "880"
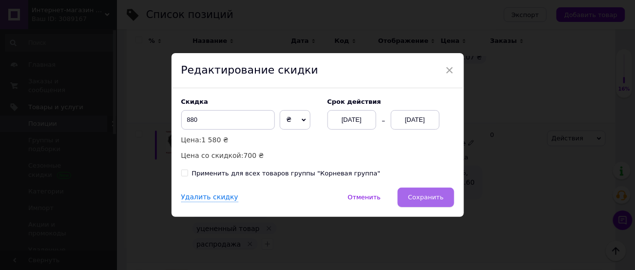
click at [445, 197] on button "Сохранить" at bounding box center [426, 197] width 56 height 19
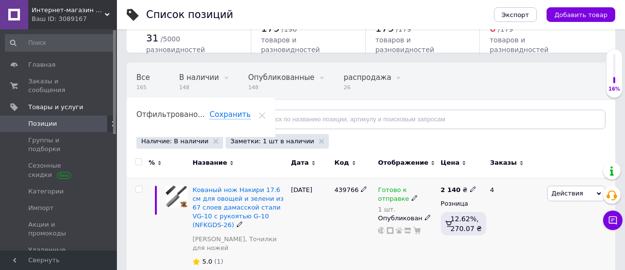
scroll to position [0, 0]
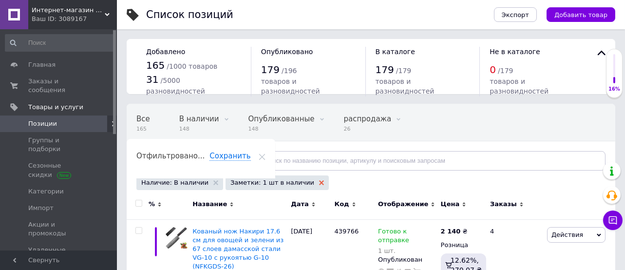
click at [319, 184] on icon at bounding box center [321, 182] width 5 height 5
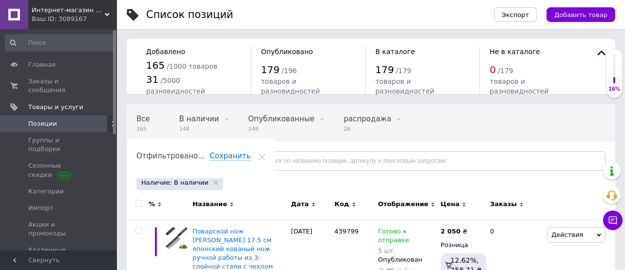
click at [208, 158] on span "Отфильтруйте товары" at bounding box center [185, 160] width 76 height 7
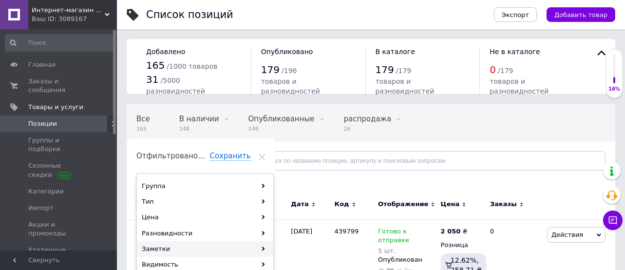
click at [179, 250] on div "Заметки" at bounding box center [204, 249] width 135 height 16
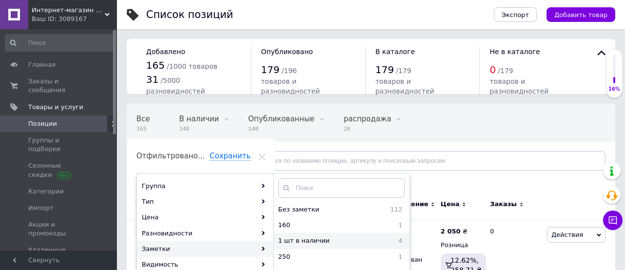
scroll to position [130, 0]
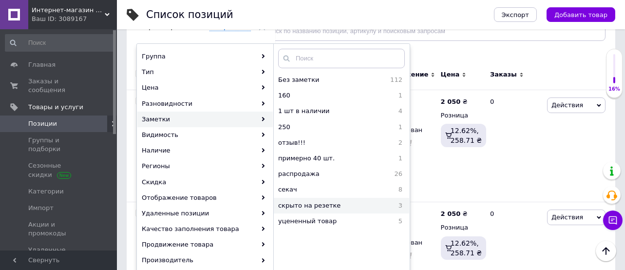
click at [324, 204] on span "скрыто на резетке" at bounding box center [332, 205] width 109 height 9
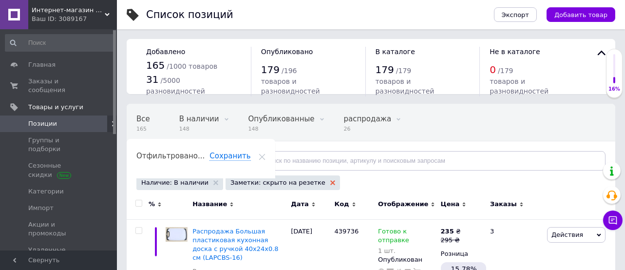
click at [330, 182] on icon at bounding box center [332, 182] width 5 height 5
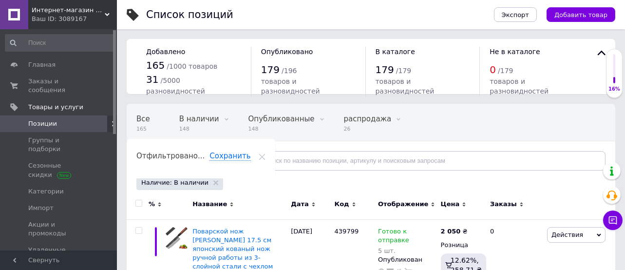
click at [227, 160] on icon at bounding box center [229, 160] width 5 height 5
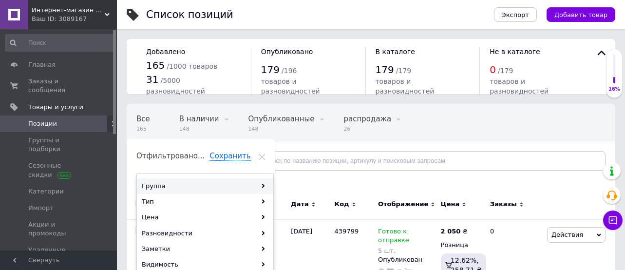
scroll to position [65, 0]
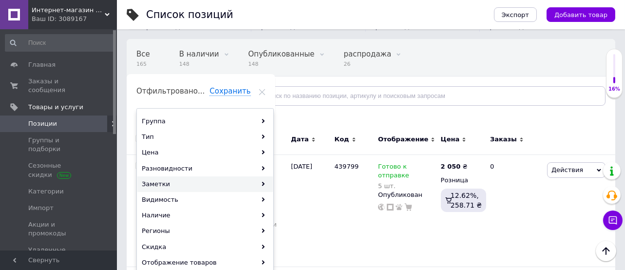
click at [192, 185] on div "Заметки" at bounding box center [204, 184] width 135 height 16
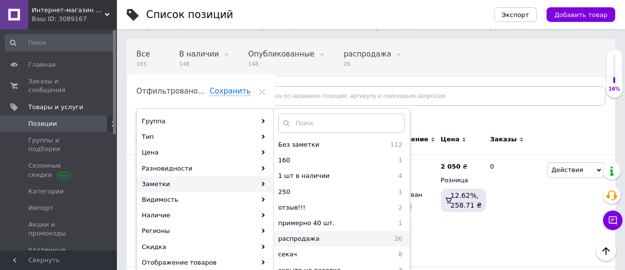
scroll to position [130, 0]
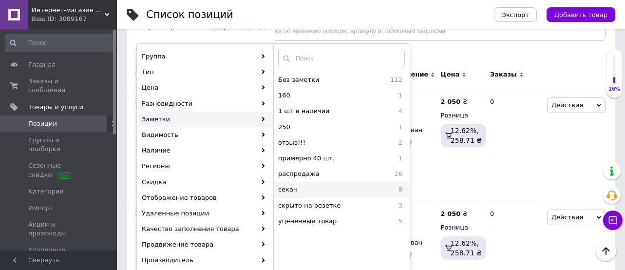
click at [295, 192] on span "секач" at bounding box center [320, 189] width 84 height 9
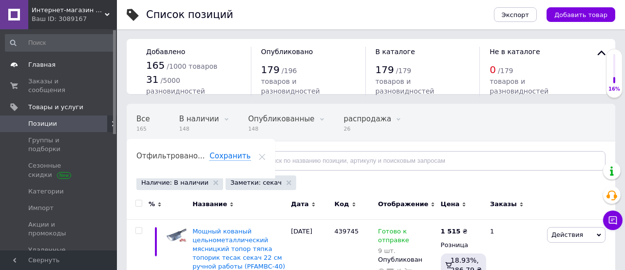
click at [87, 66] on span "Главная" at bounding box center [59, 64] width 62 height 9
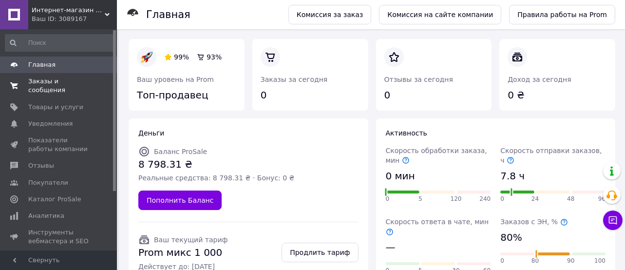
click at [52, 86] on span "Заказы и сообщения" at bounding box center [59, 86] width 62 height 18
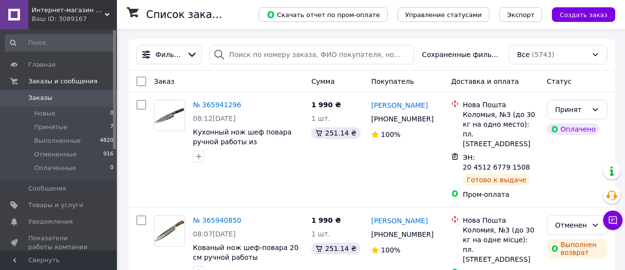
drag, startPoint x: 94, startPoint y: 128, endPoint x: 114, endPoint y: 134, distance: 21.0
click at [93, 128] on li "Принятые 7" at bounding box center [59, 127] width 119 height 14
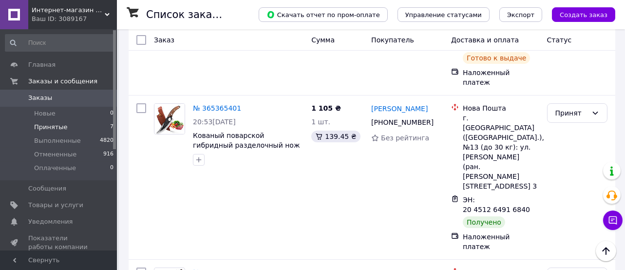
scroll to position [613, 0]
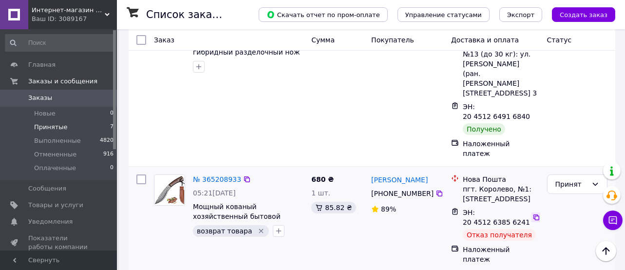
click at [536, 213] on icon at bounding box center [537, 217] width 8 height 8
click at [569, 179] on div "Принят" at bounding box center [572, 184] width 32 height 11
drag, startPoint x: 373, startPoint y: 143, endPoint x: 493, endPoint y: 138, distance: 120.5
click at [374, 171] on div "Роберт Антка +380 97 234 42 03 89%" at bounding box center [407, 219] width 80 height 97
click at [496, 229] on div "Отказ получателя" at bounding box center [499, 235] width 73 height 12
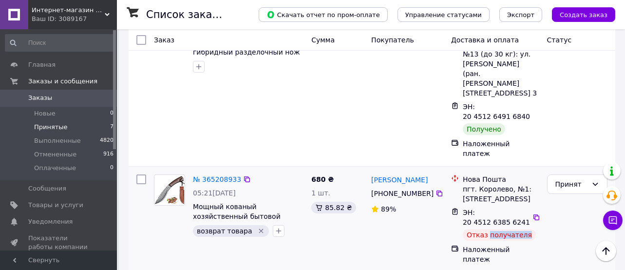
click at [496, 229] on div "Отказ получателя" at bounding box center [499, 235] width 73 height 12
copy ul "Отказ получателя"
click at [563, 179] on div "Принят" at bounding box center [572, 184] width 32 height 11
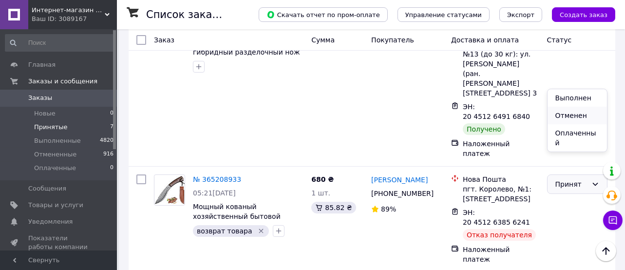
click at [566, 114] on li "Отменен" at bounding box center [577, 116] width 59 height 18
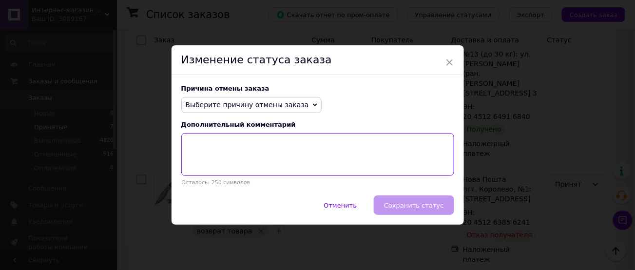
click at [296, 148] on textarea at bounding box center [317, 154] width 273 height 43
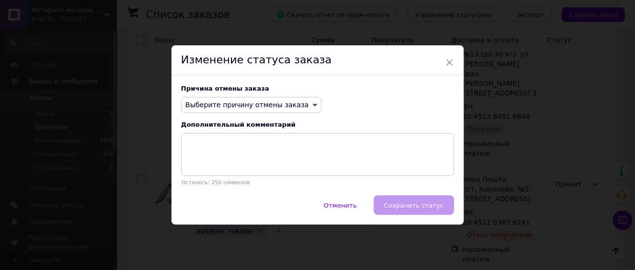
click at [268, 106] on span "Выберите причину отмены заказа" at bounding box center [247, 105] width 123 height 8
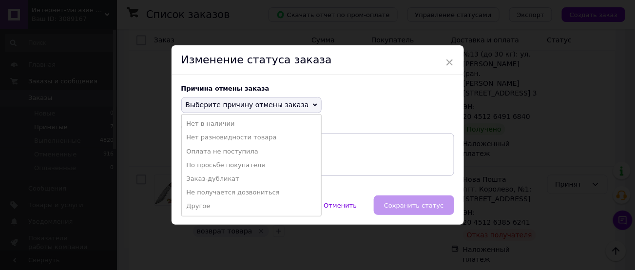
click at [207, 207] on li "Другое" at bounding box center [251, 206] width 139 height 14
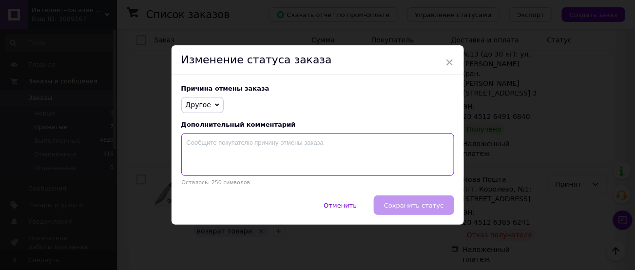
click at [238, 155] on textarea at bounding box center [317, 154] width 273 height 43
paste textarea "Отказ получателя"
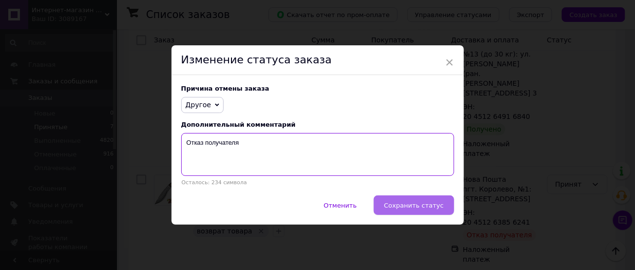
type textarea "Отказ получателя"
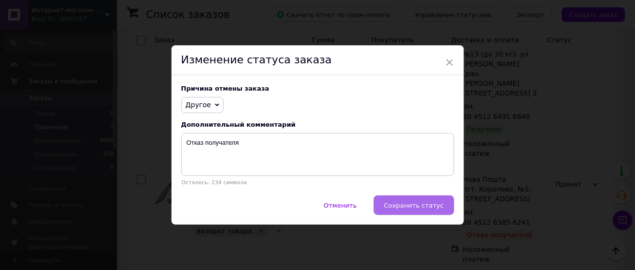
click at [402, 205] on span "Сохранить статус" at bounding box center [413, 205] width 59 height 7
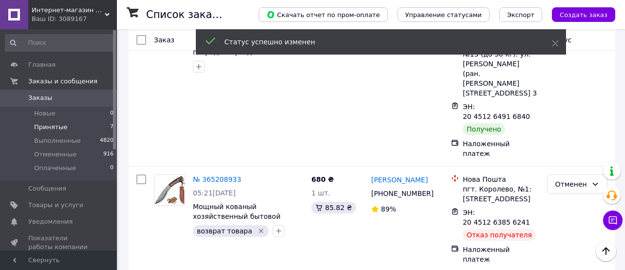
scroll to position [548, 0]
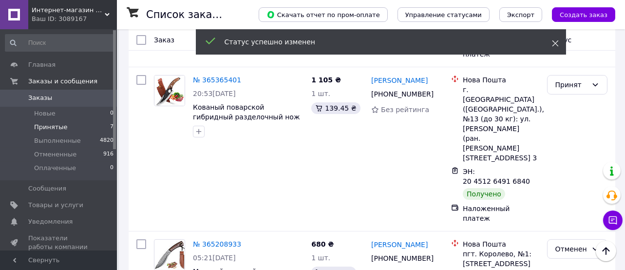
click at [557, 42] on icon at bounding box center [555, 43] width 7 height 7
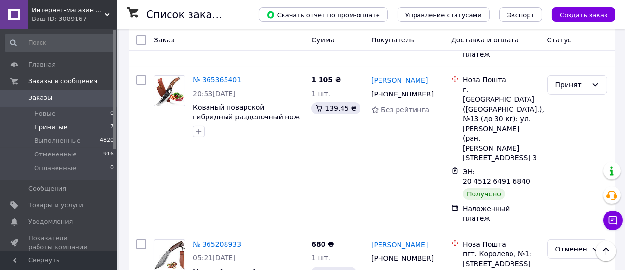
drag, startPoint x: 52, startPoint y: 94, endPoint x: 66, endPoint y: 102, distance: 16.8
click at [51, 95] on span "Заказы" at bounding box center [59, 98] width 62 height 9
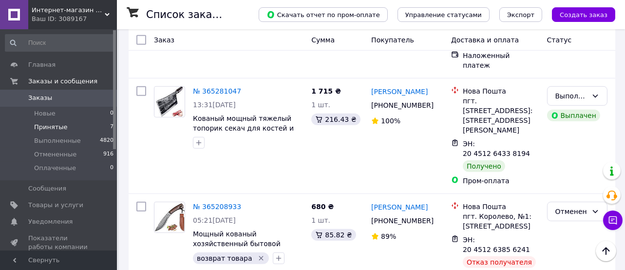
click at [86, 130] on li "Принятые 7" at bounding box center [59, 127] width 119 height 14
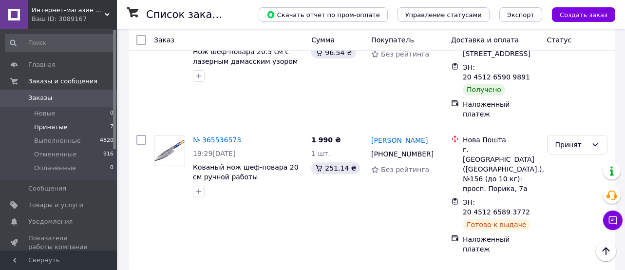
scroll to position [288, 0]
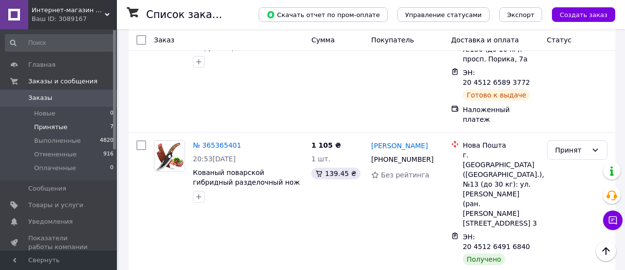
scroll to position [418, 0]
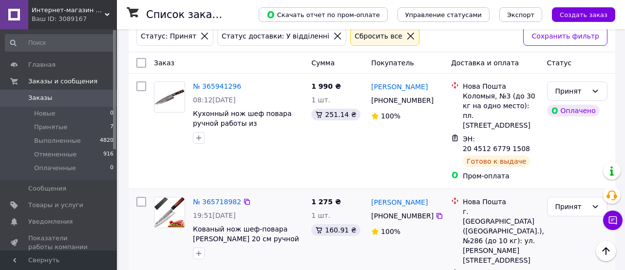
scroll to position [180, 0]
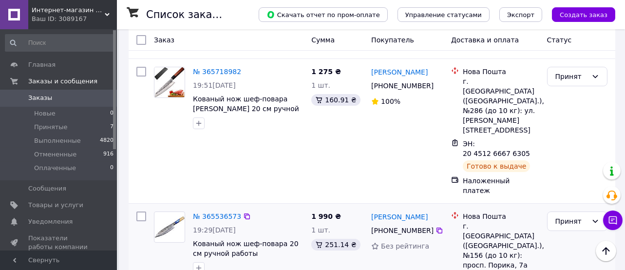
click at [224, 212] on link "№ 365536573" at bounding box center [217, 216] width 48 height 8
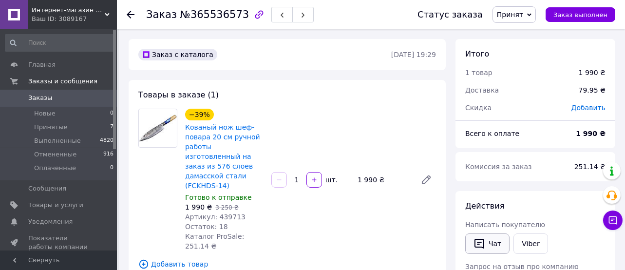
click at [484, 238] on icon "button" at bounding box center [480, 244] width 12 height 12
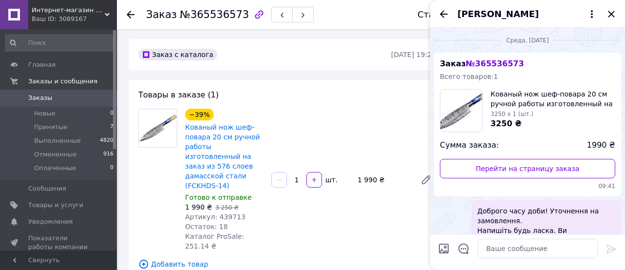
scroll to position [505, 0]
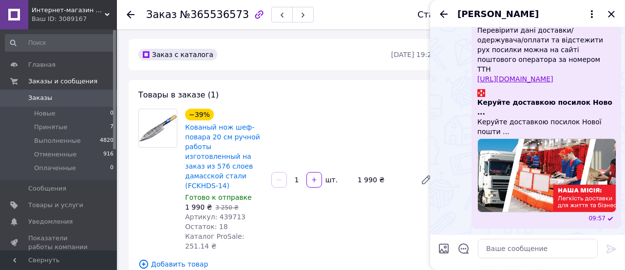
click at [287, 259] on span "Добавить товар" at bounding box center [287, 264] width 298 height 11
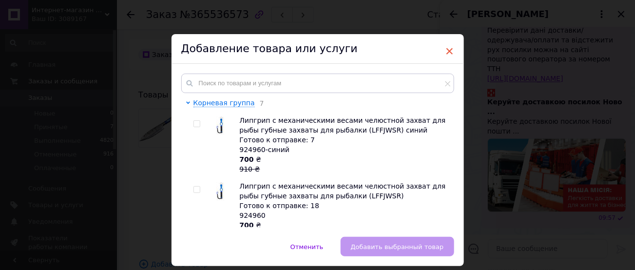
click at [445, 50] on span "×" at bounding box center [449, 51] width 9 height 17
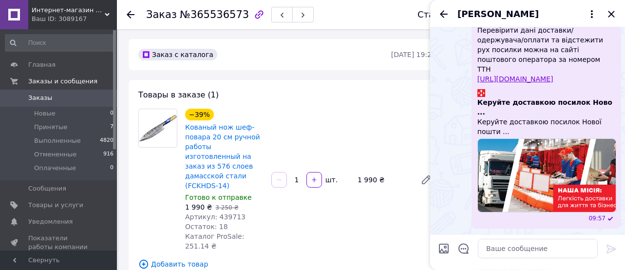
click at [372, 235] on div "Товары в заказе (1) −39% Кованый нож шеф-повара 20 см ручной работы изготовленн…" at bounding box center [287, 179] width 317 height 199
click at [614, 14] on icon "Закрыть" at bounding box center [612, 14] width 12 height 12
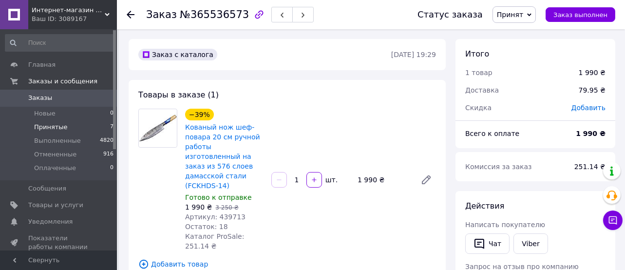
click at [74, 124] on li "Принятые 7" at bounding box center [59, 127] width 119 height 14
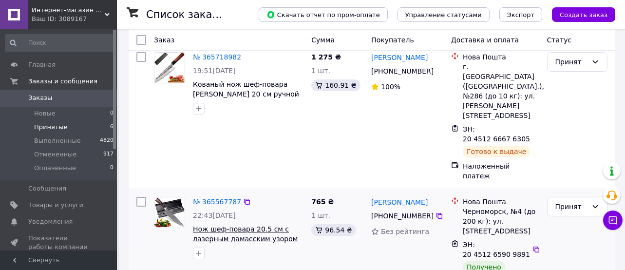
scroll to position [260, 0]
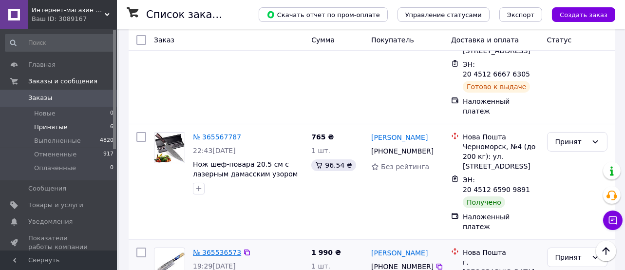
click at [214, 249] on link "№ 365536573" at bounding box center [217, 253] width 48 height 8
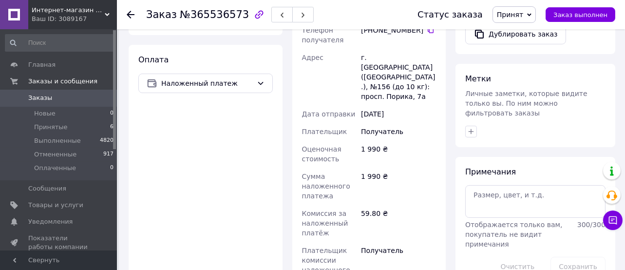
scroll to position [65, 0]
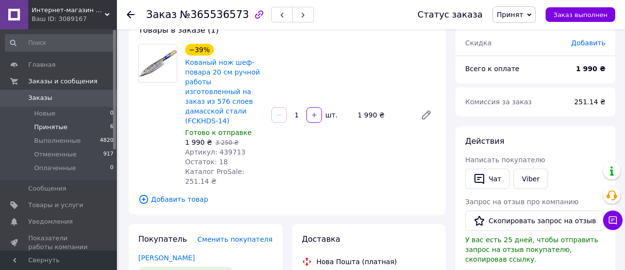
click at [82, 126] on li "Принятые 6" at bounding box center [59, 127] width 119 height 14
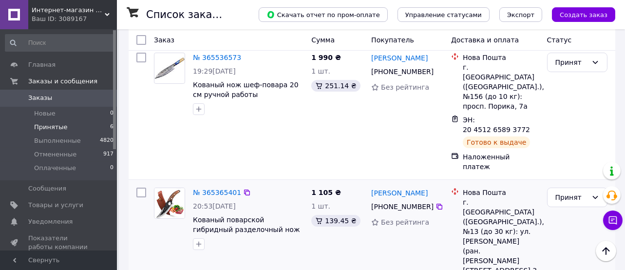
scroll to position [325, 0]
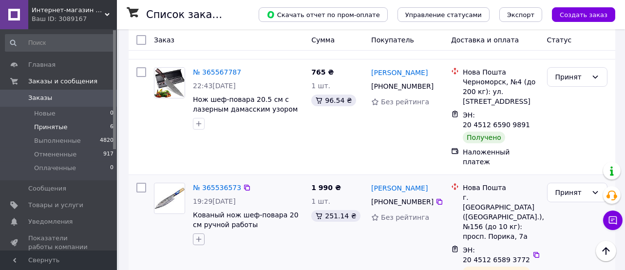
click at [195, 235] on icon "button" at bounding box center [199, 239] width 8 height 8
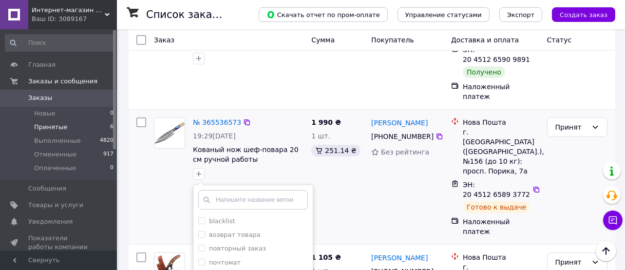
click at [180, 127] on div "№ 365536573 19:29[DATE] Кованый нож шеф-повара 20 см ручной работы изготовленны…" at bounding box center [228, 177] width 157 height 127
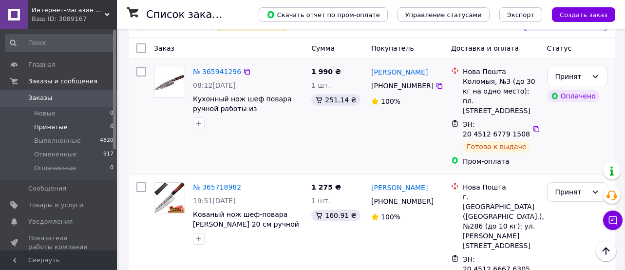
scroll to position [0, 0]
